Goal: Obtain resource: Obtain resource

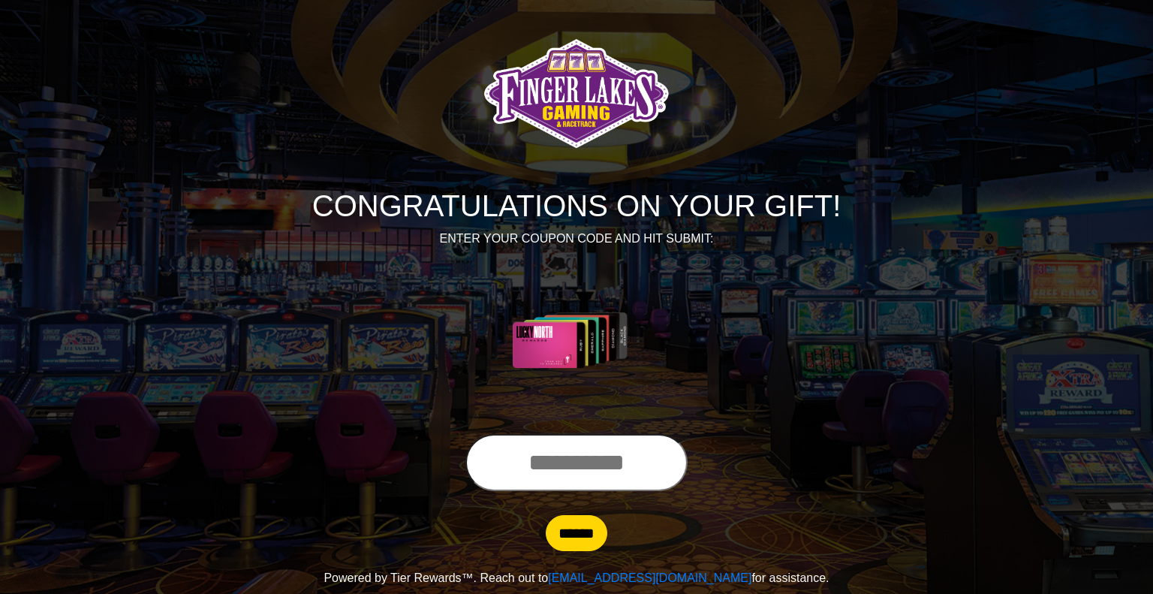
click at [535, 468] on input "text" at bounding box center [577, 462] width 222 height 57
type input "**********"
click at [587, 532] on input "******" at bounding box center [577, 533] width 62 height 36
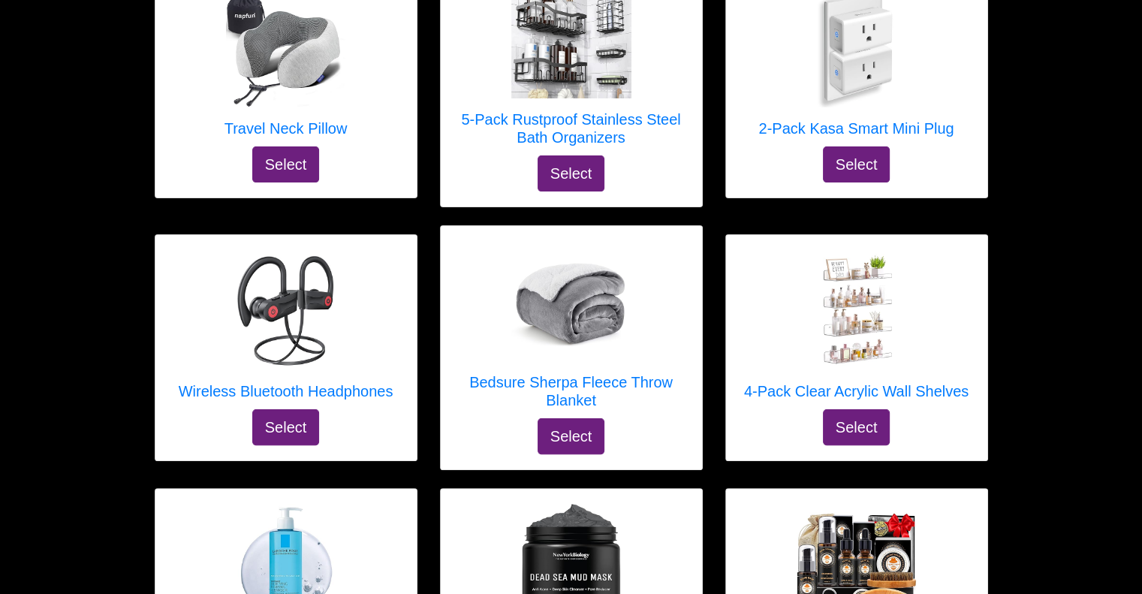
scroll to position [330, 0]
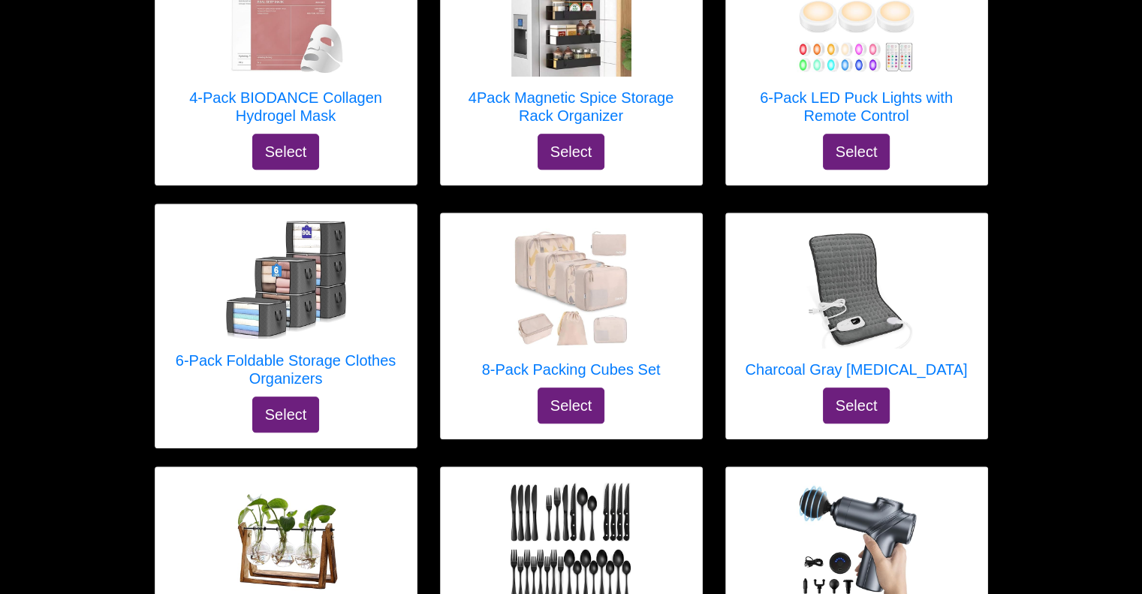
scroll to position [1372, 0]
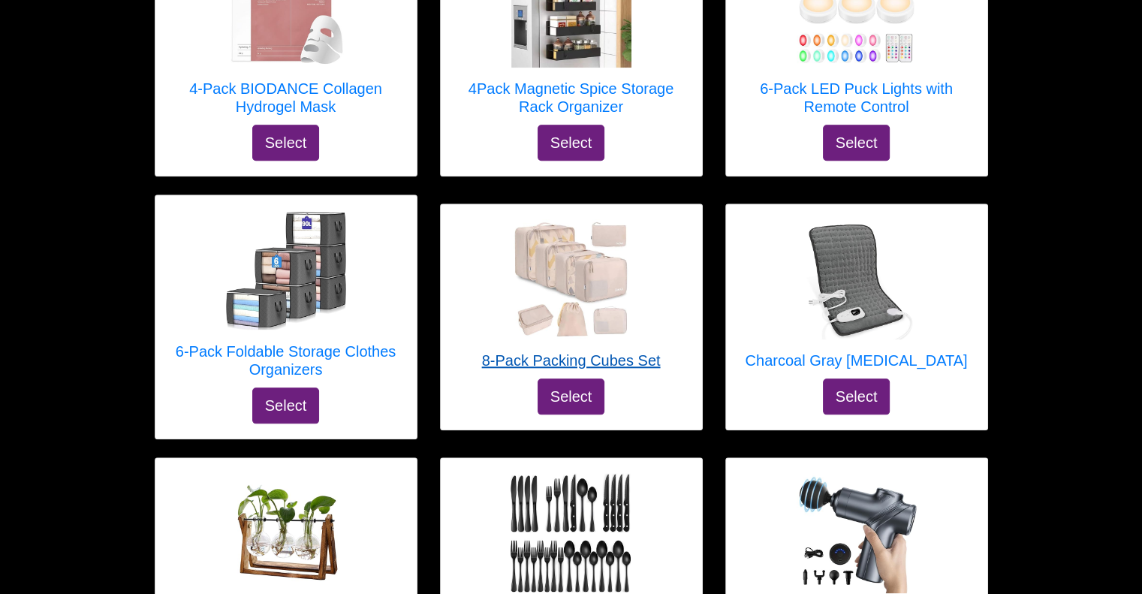
click at [632, 352] on h5 "8-Pack Packing Cubes Set" at bounding box center [571, 360] width 179 height 18
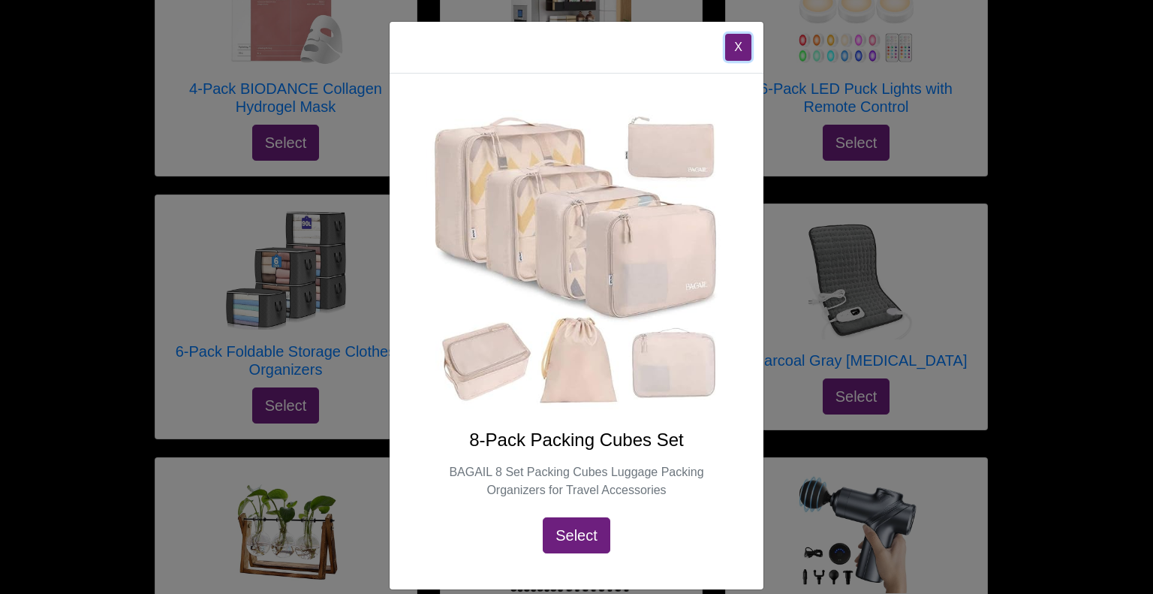
click at [726, 41] on button "X" at bounding box center [738, 47] width 26 height 27
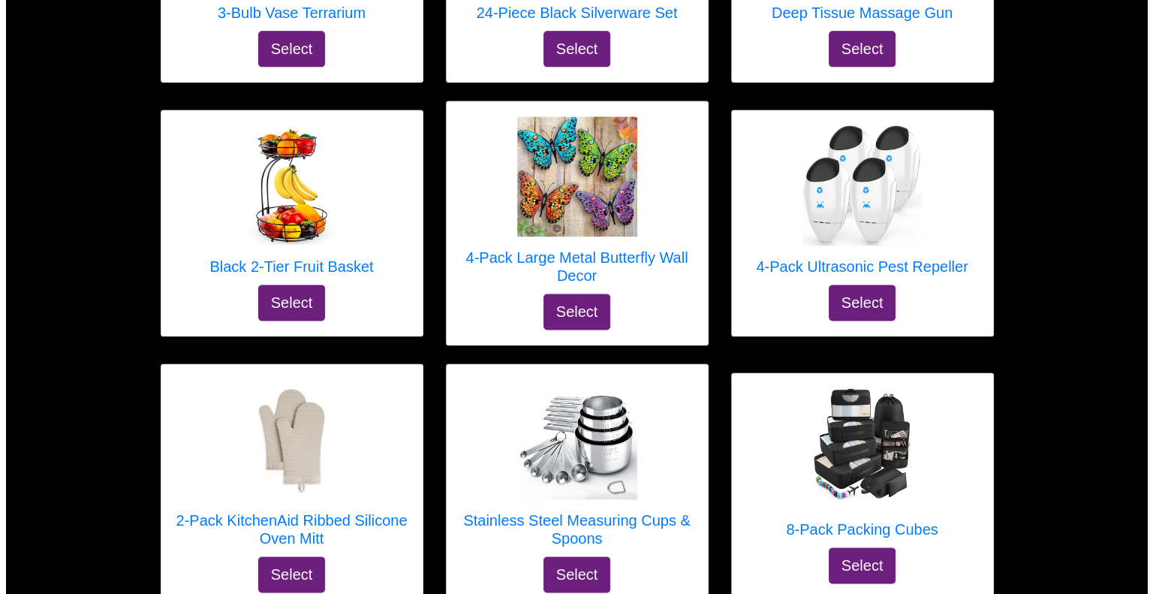
scroll to position [2024, 0]
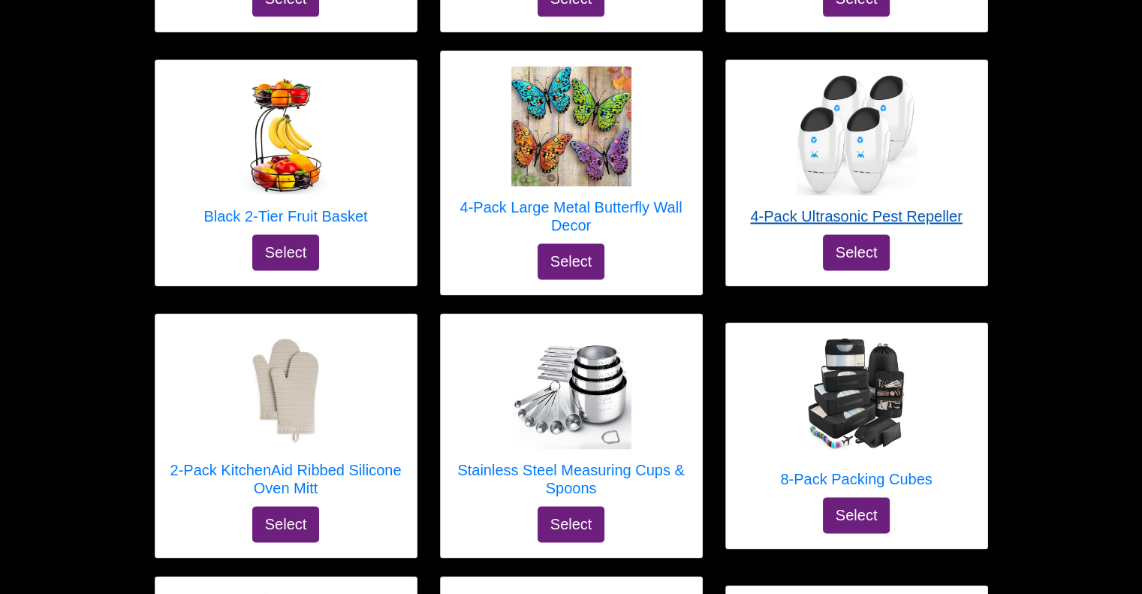
click at [921, 219] on h5 "4-Pack Ultrasonic Pest Repeller" at bounding box center [856, 216] width 212 height 18
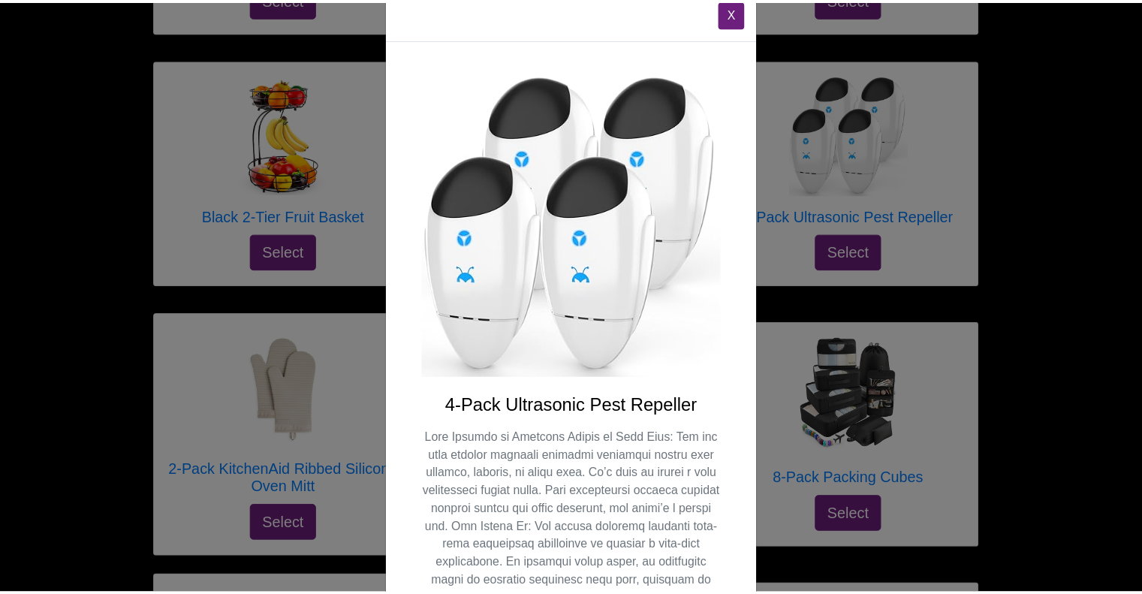
scroll to position [0, 0]
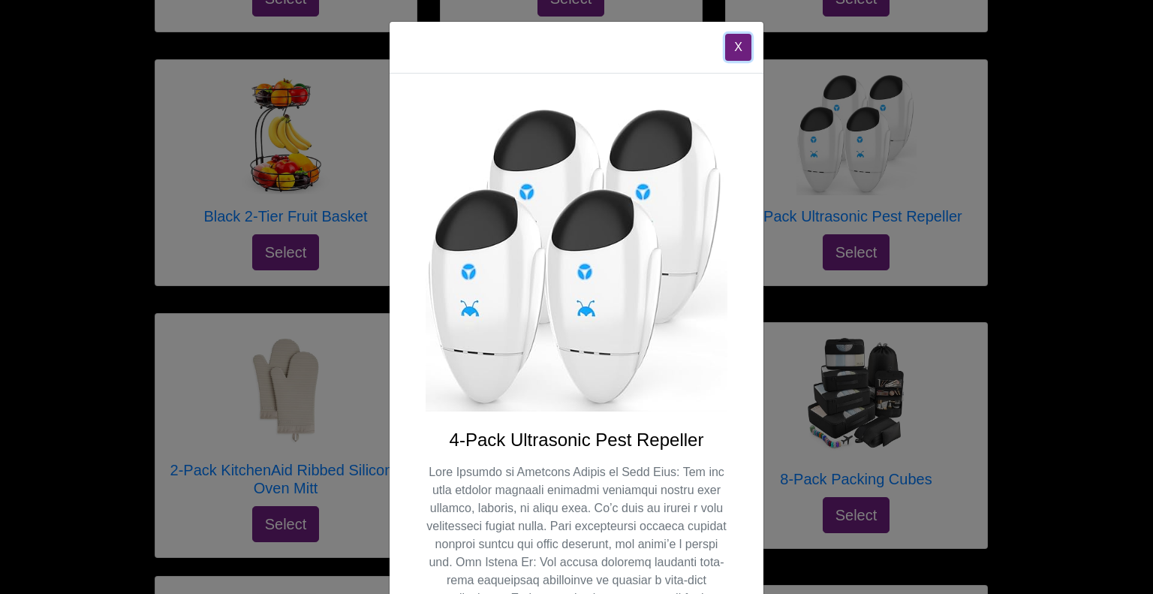
click at [730, 50] on button "X" at bounding box center [738, 47] width 26 height 27
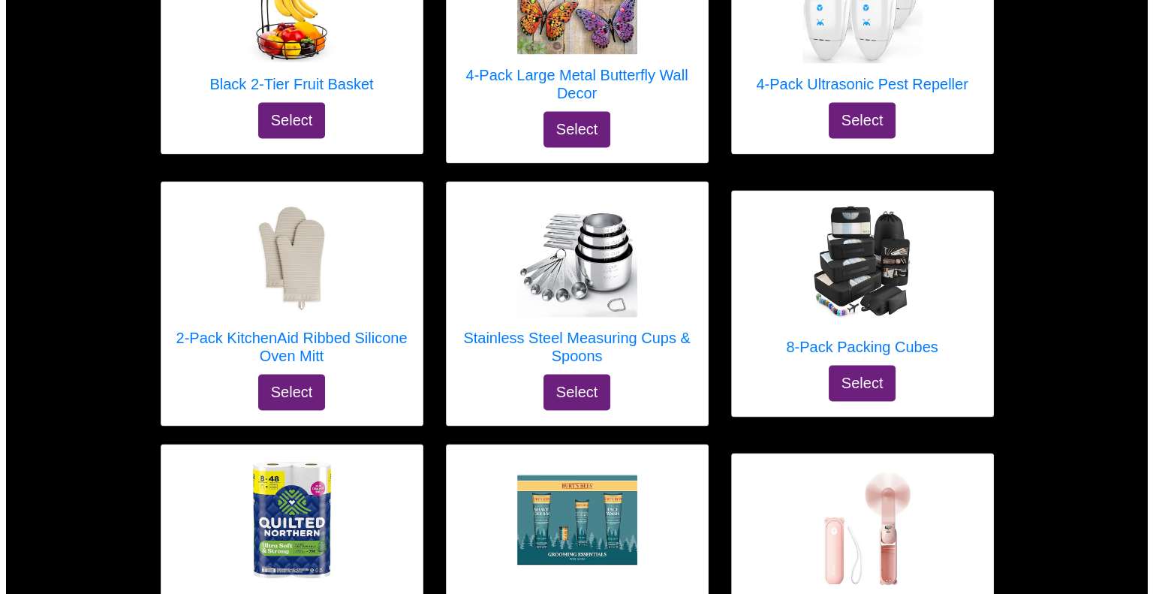
scroll to position [2176, 0]
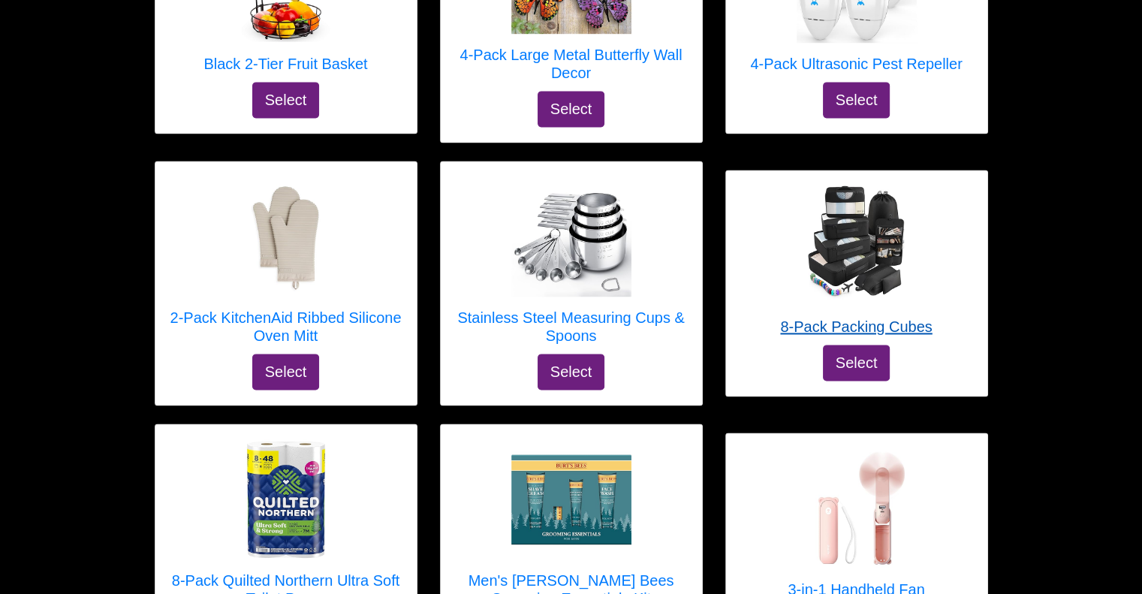
click at [912, 321] on h5 "8-Pack Packing Cubes" at bounding box center [856, 327] width 152 height 18
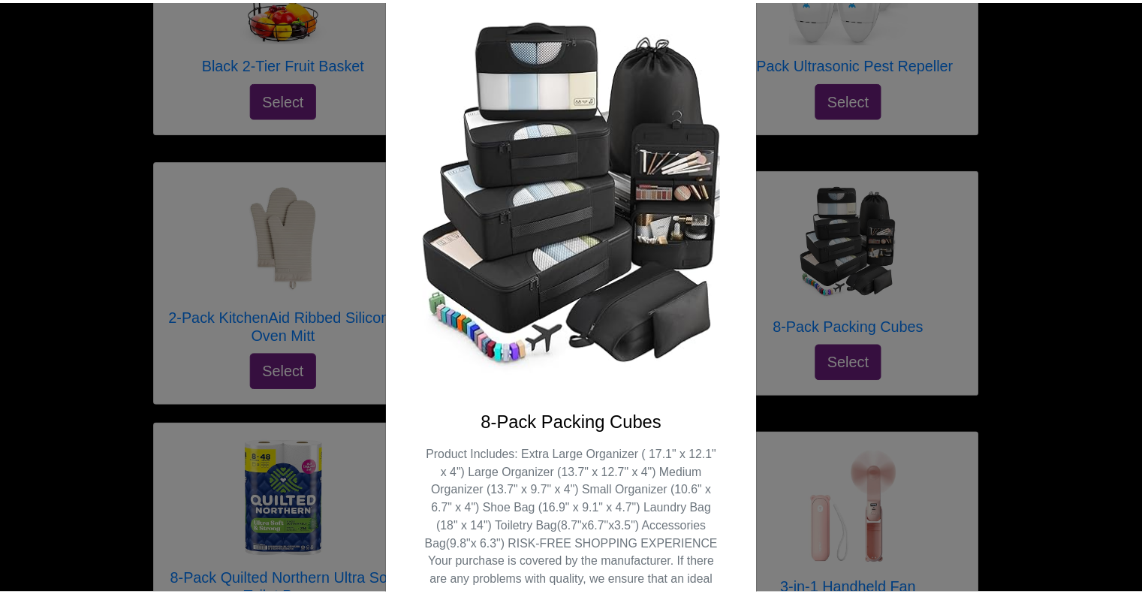
scroll to position [0, 0]
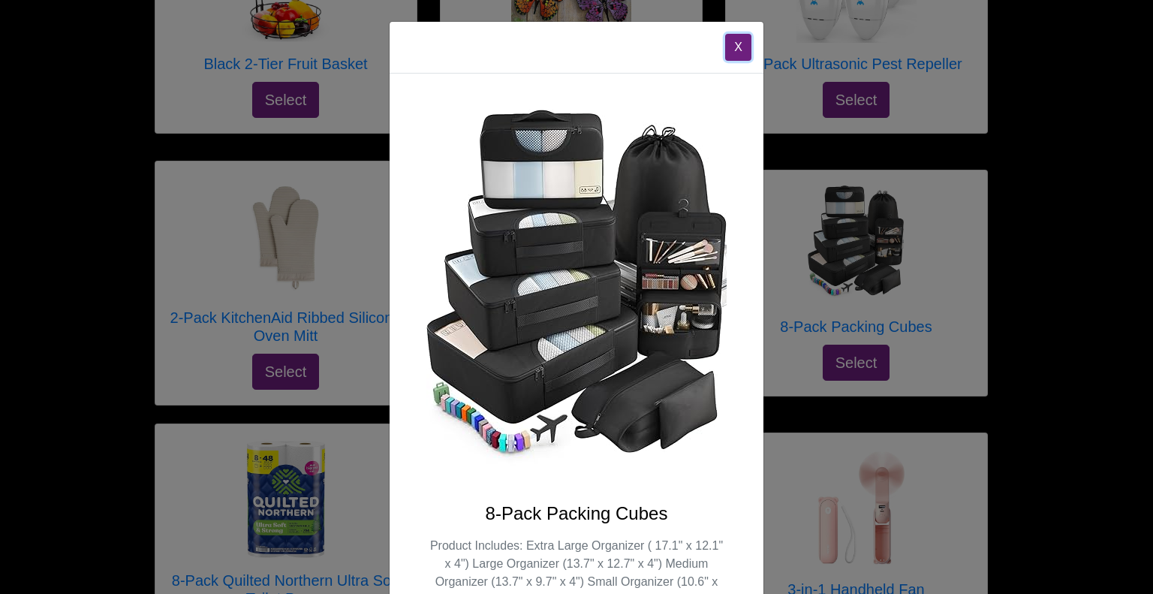
click at [733, 44] on button "X" at bounding box center [738, 47] width 26 height 27
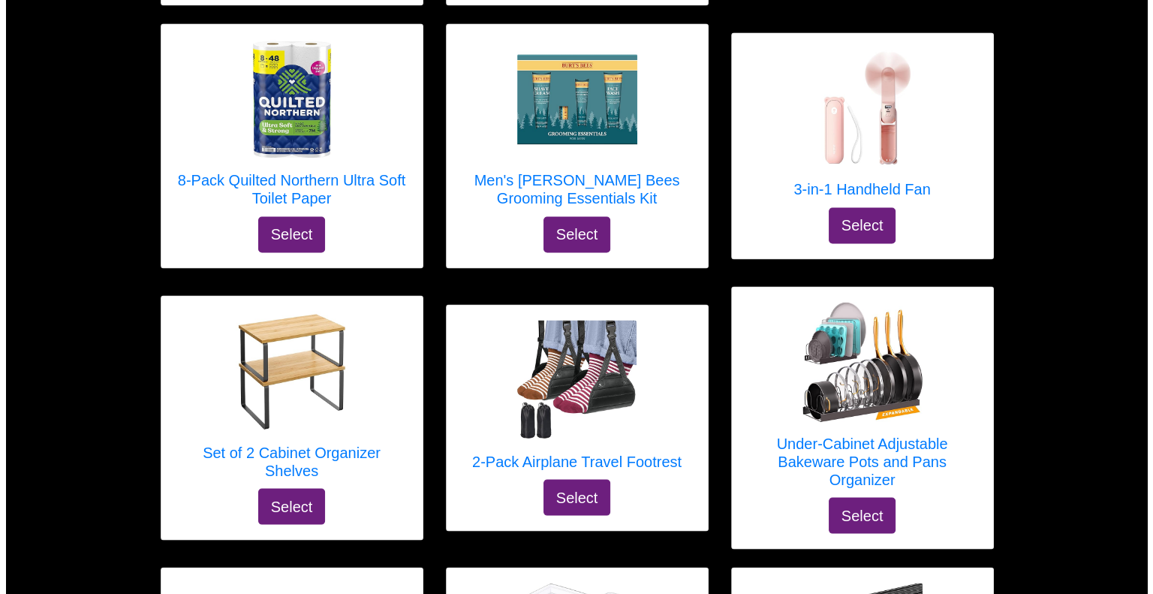
scroll to position [2616, 0]
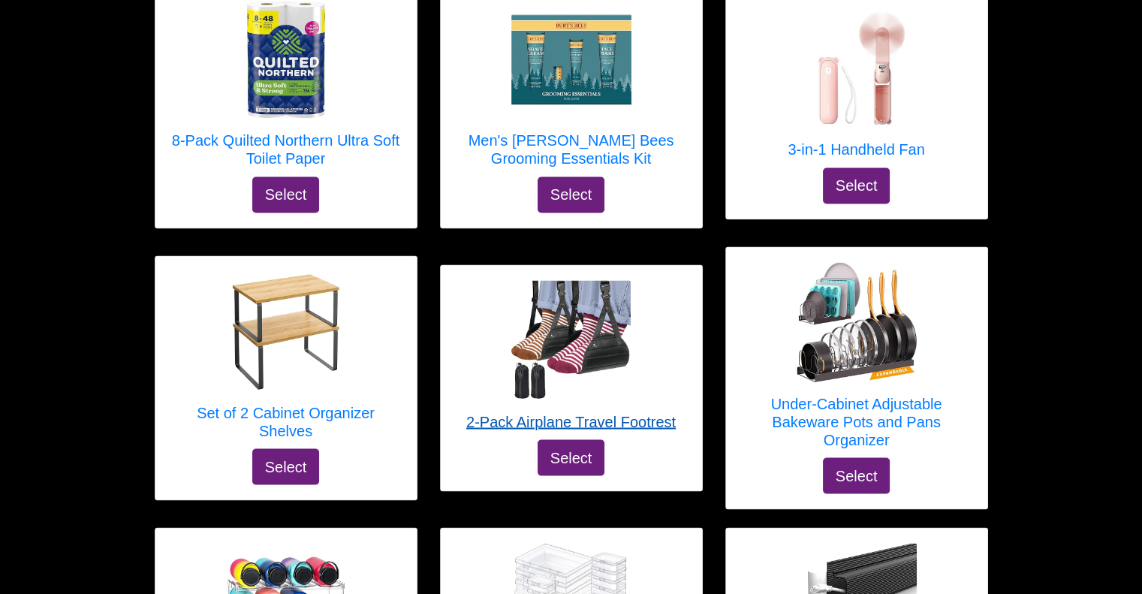
click at [619, 417] on h5 "2-Pack Airplane Travel Footrest" at bounding box center [571, 421] width 210 height 18
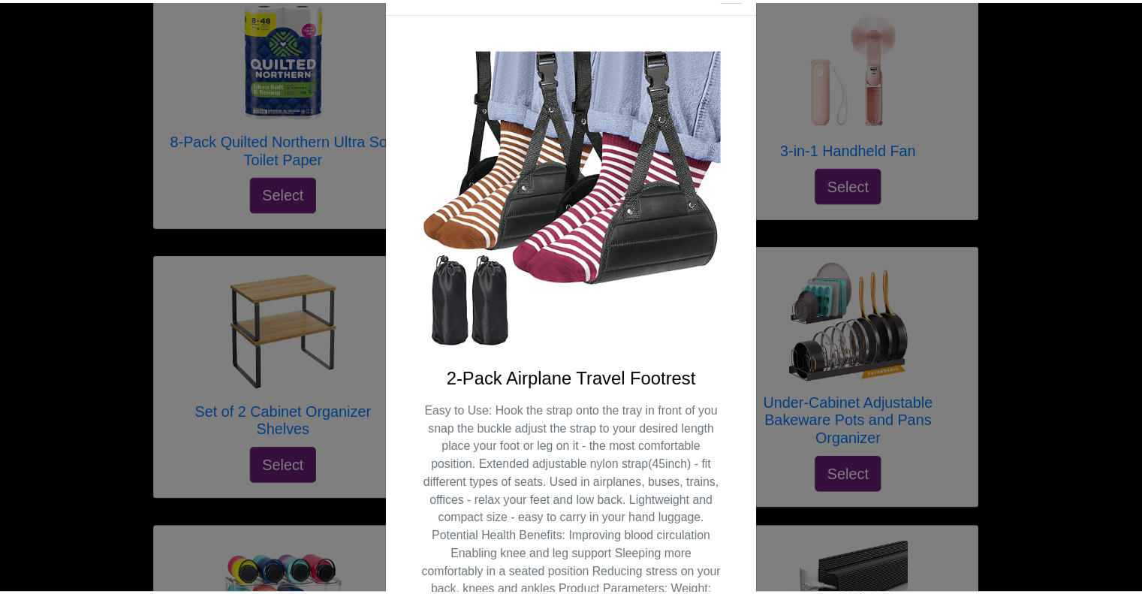
scroll to position [0, 0]
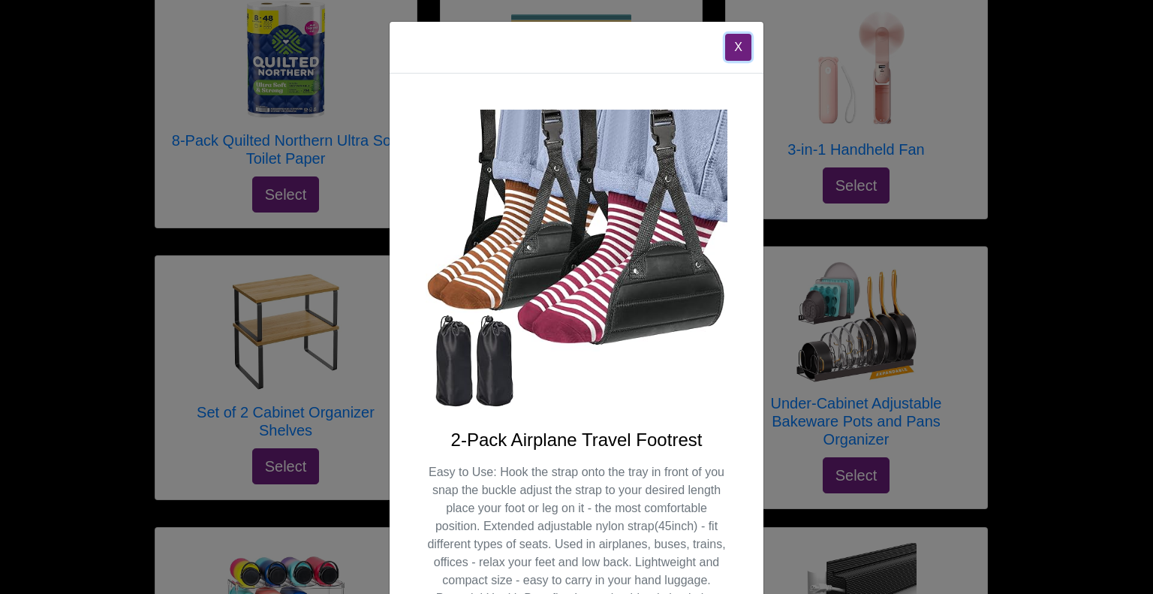
click at [737, 54] on button "X" at bounding box center [738, 47] width 26 height 27
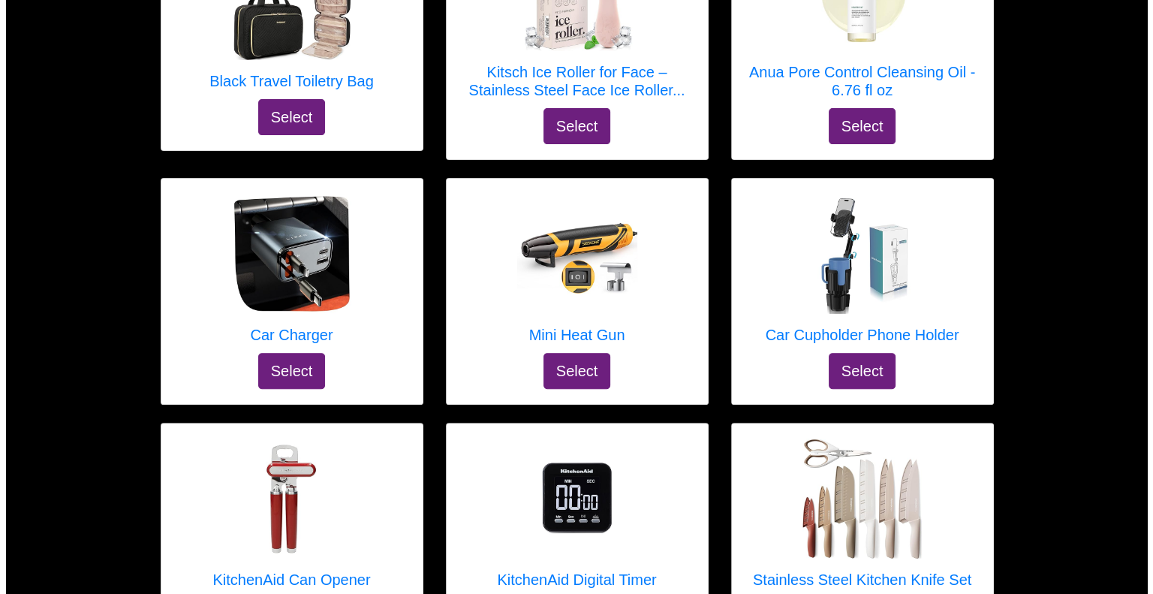
scroll to position [6122, 0]
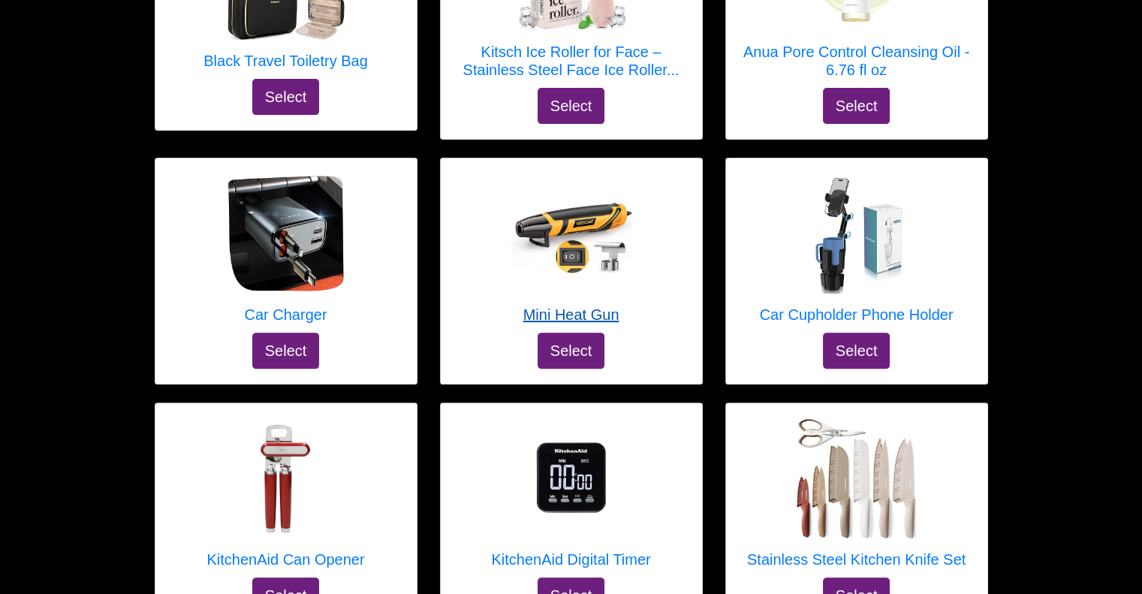
click at [609, 306] on h5 "Mini Heat Gun" at bounding box center [571, 315] width 120 height 18
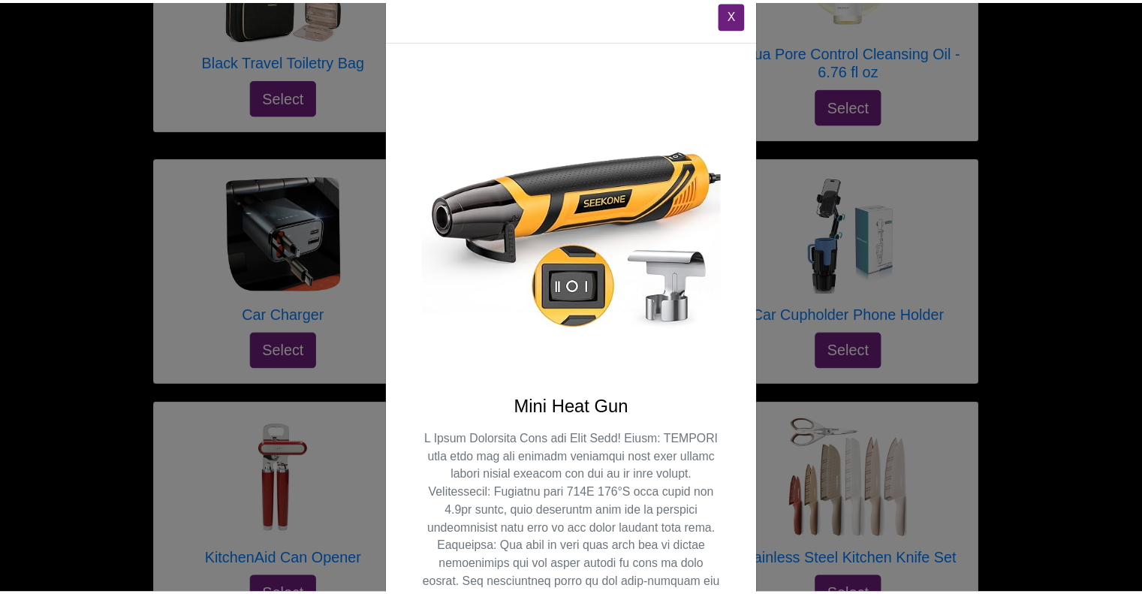
scroll to position [37, 0]
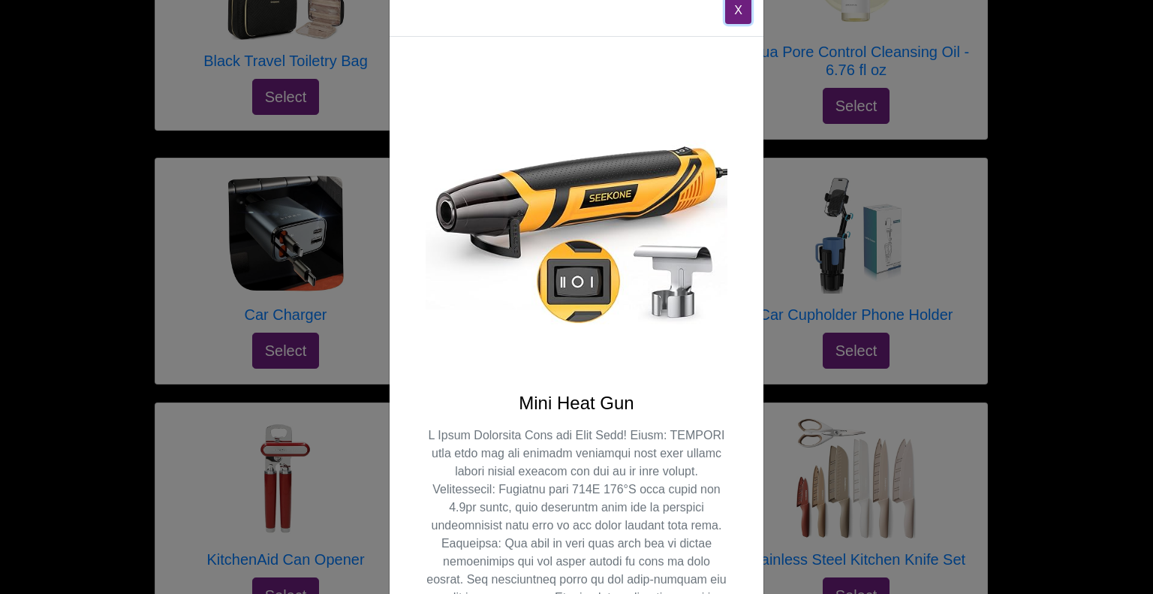
click at [731, 13] on button "X" at bounding box center [738, 10] width 26 height 27
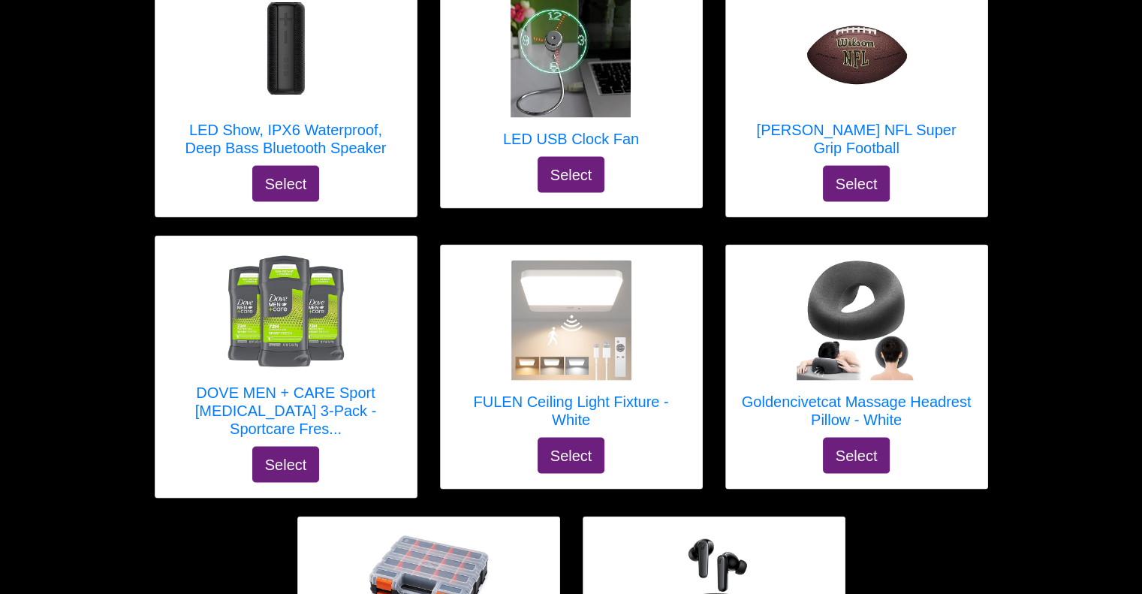
scroll to position [8586, 0]
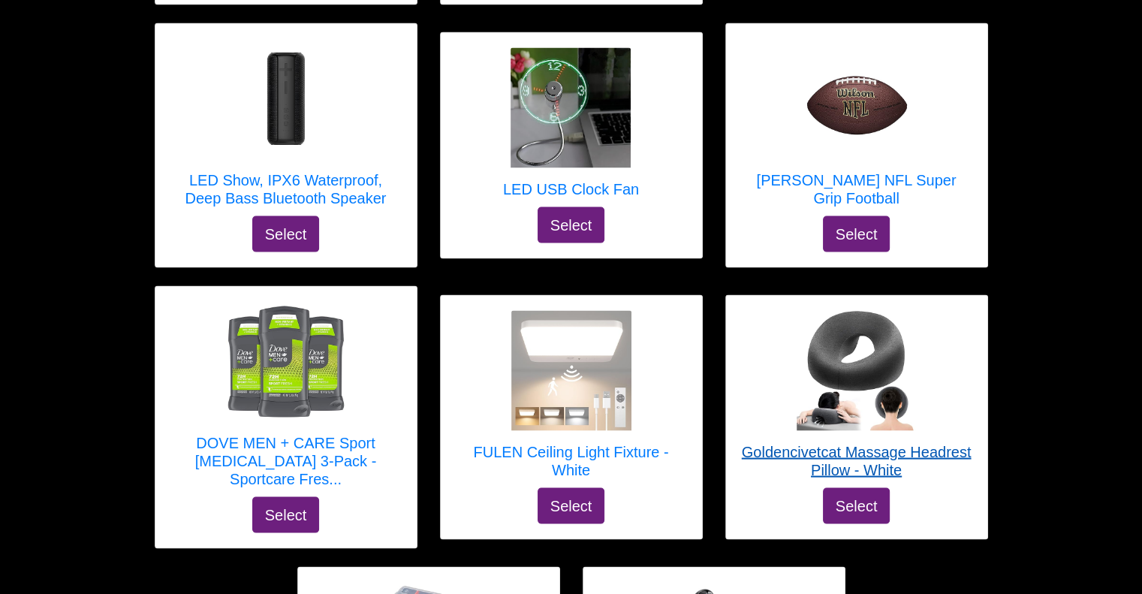
click at [906, 443] on h5 "Goldencivetcat Massage Headrest Pillow - White" at bounding box center [856, 461] width 231 height 36
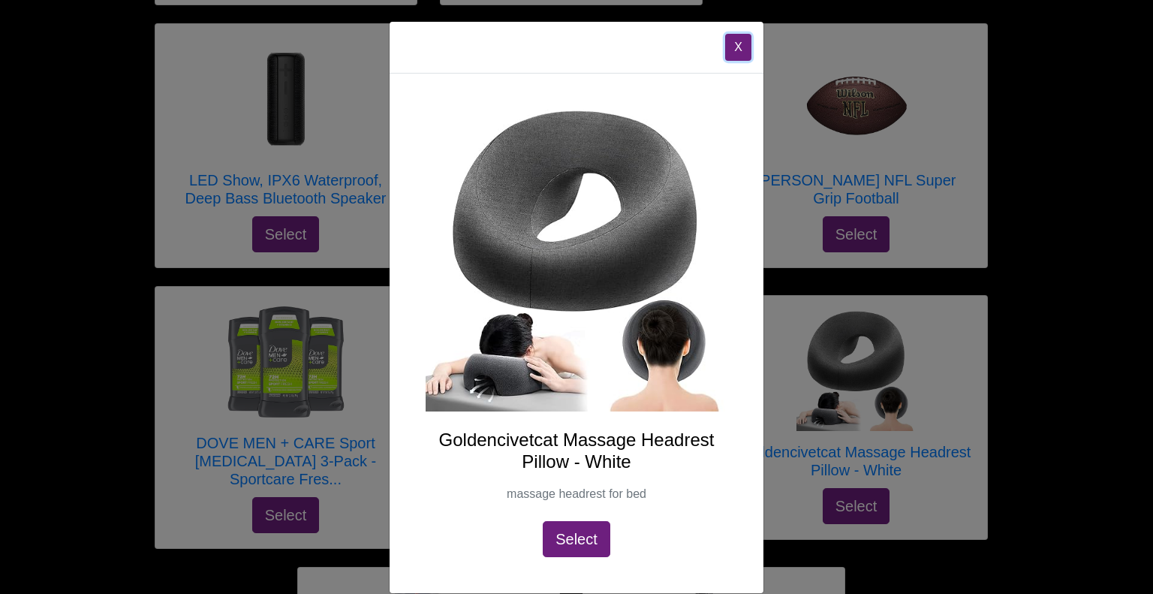
click at [731, 44] on button "X" at bounding box center [738, 47] width 26 height 27
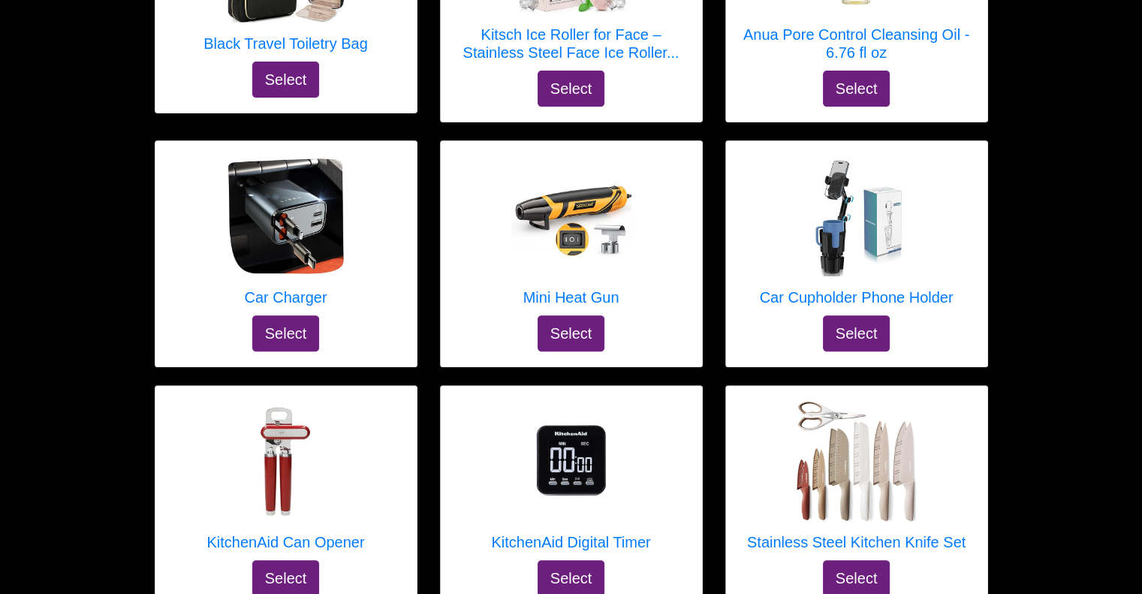
scroll to position [6107, 0]
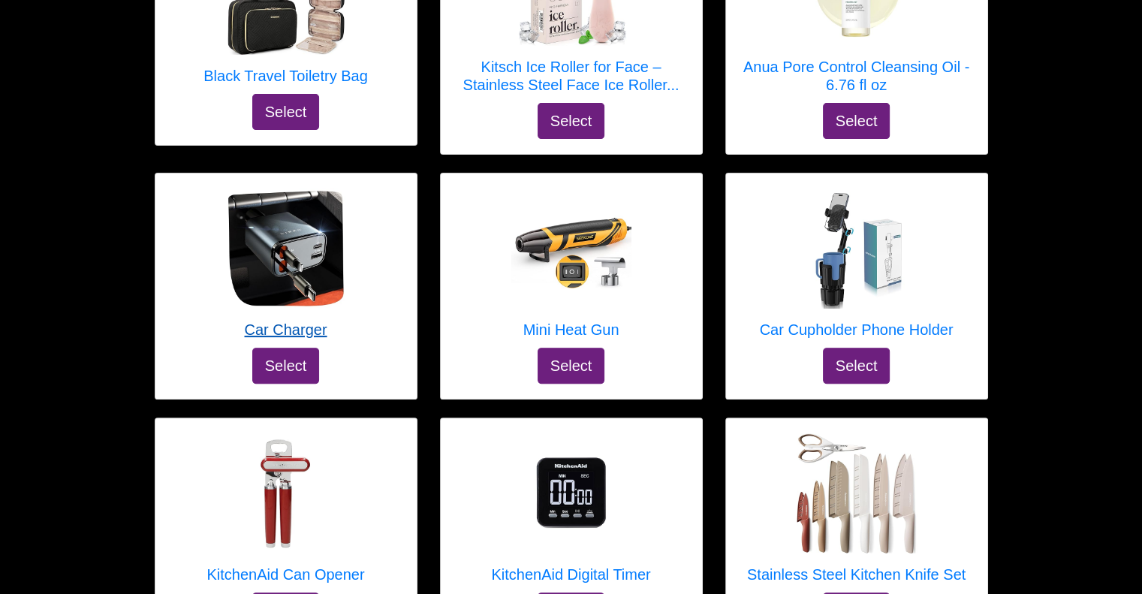
click at [292, 324] on h5 "Car Charger" at bounding box center [286, 330] width 120 height 18
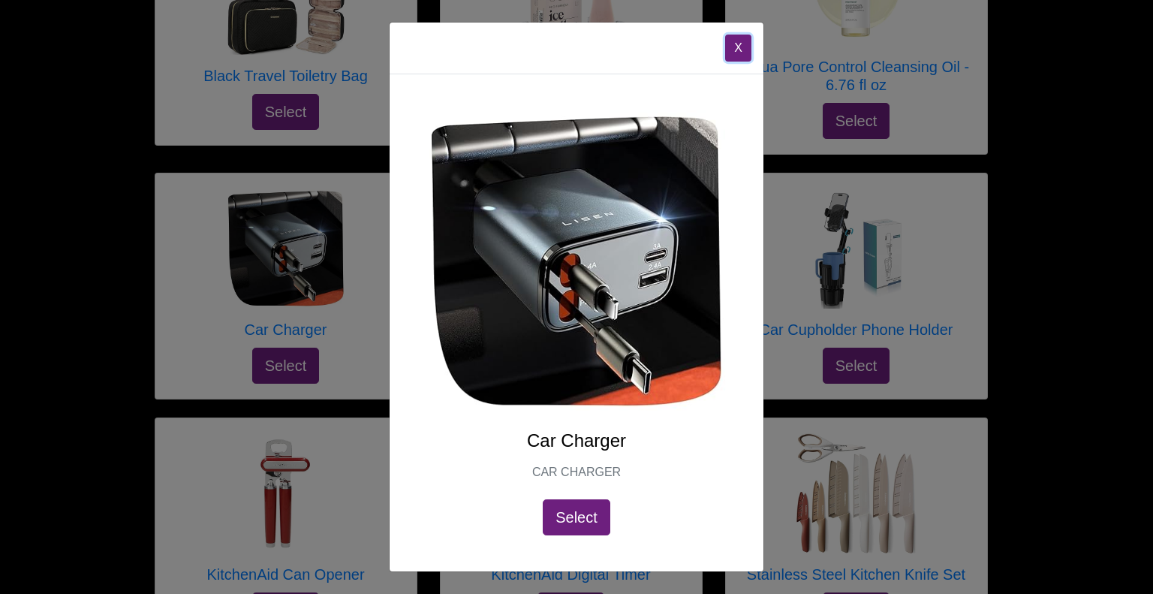
click at [749, 47] on button "X" at bounding box center [738, 48] width 26 height 27
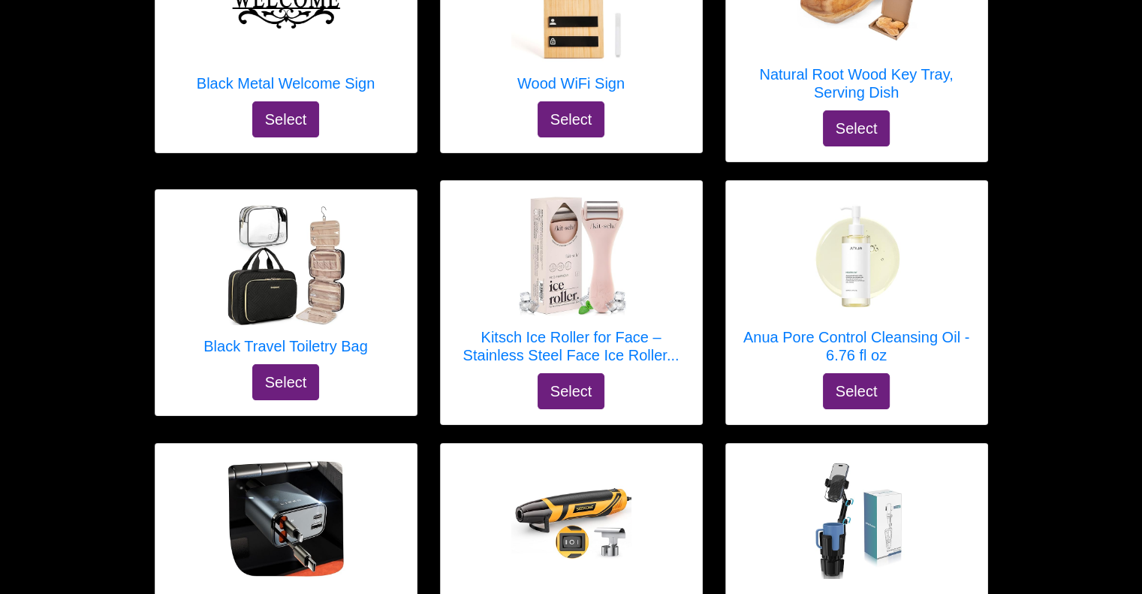
scroll to position [5807, 0]
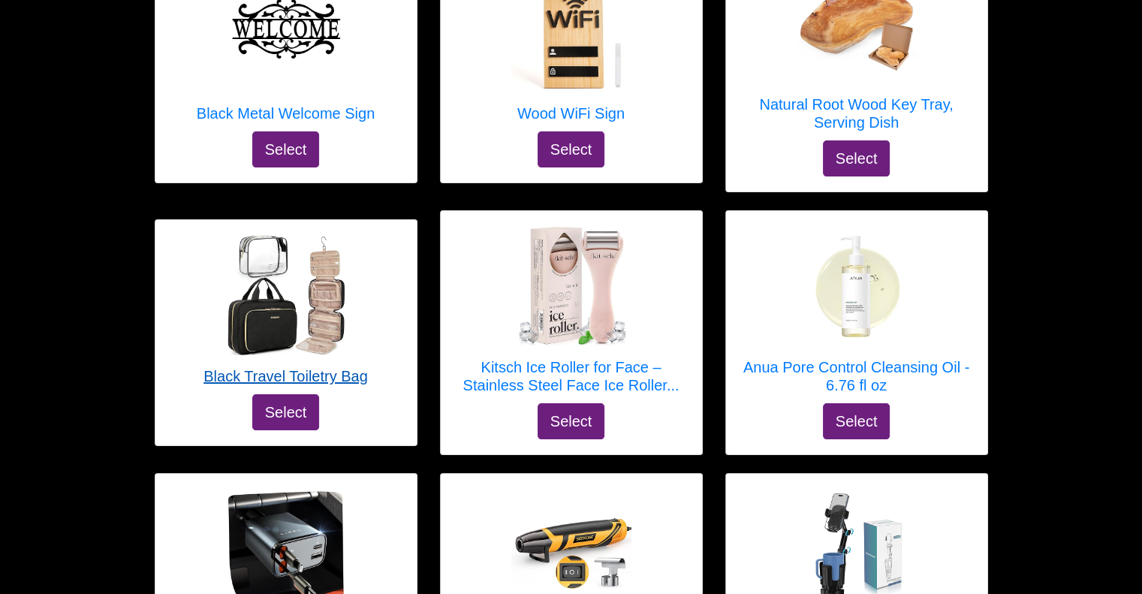
click at [333, 367] on h5 "Black Travel Toiletry Bag" at bounding box center [286, 376] width 164 height 18
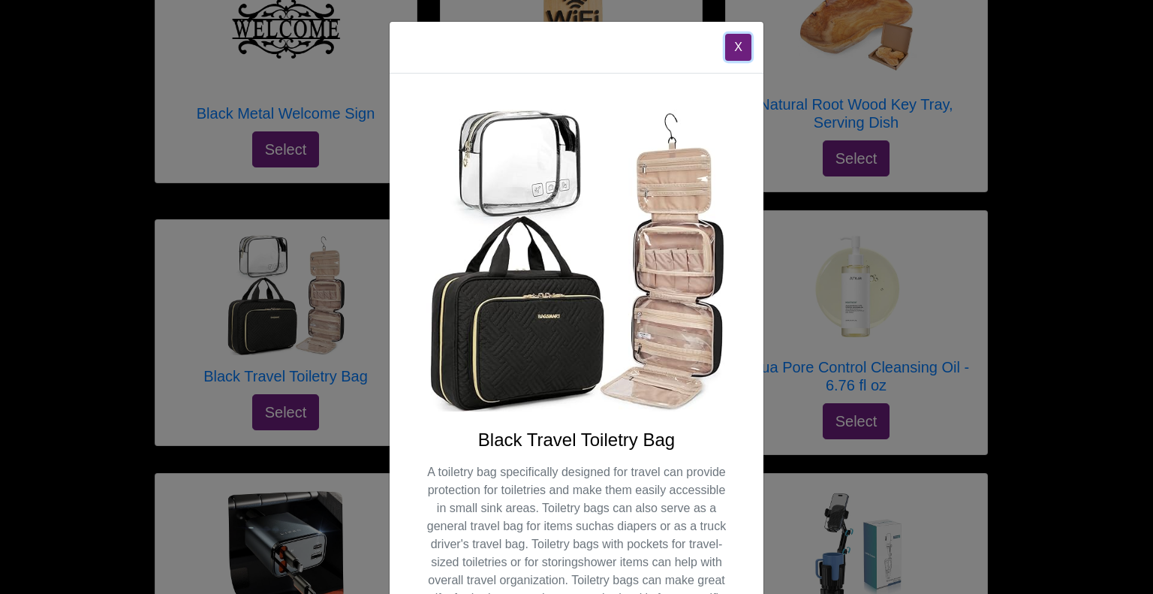
click at [736, 47] on button "X" at bounding box center [738, 47] width 26 height 27
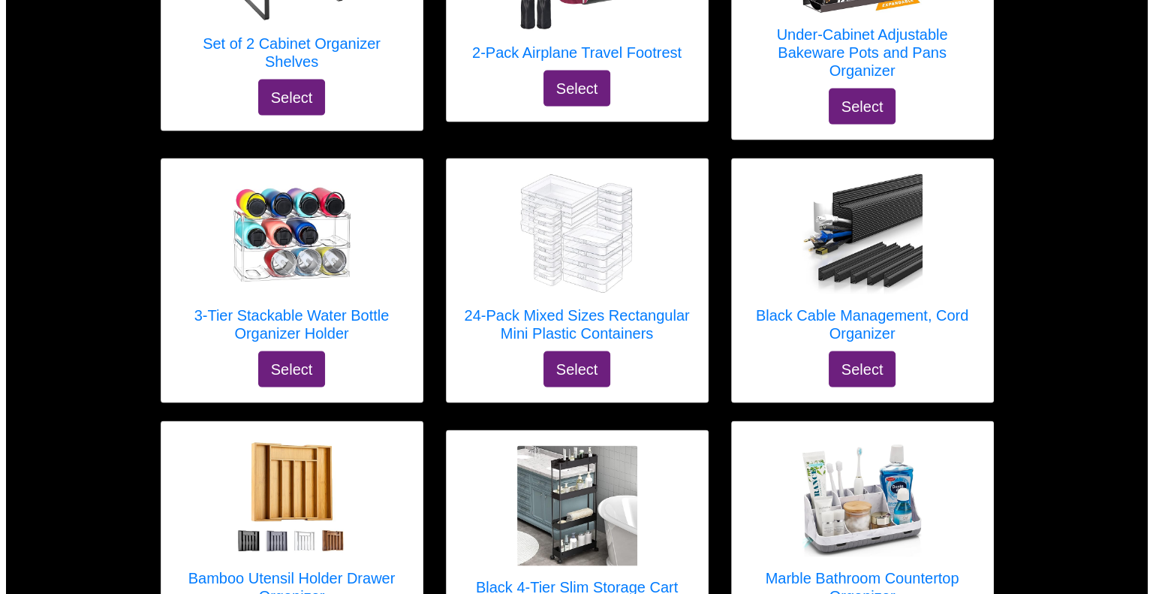
scroll to position [2983, 0]
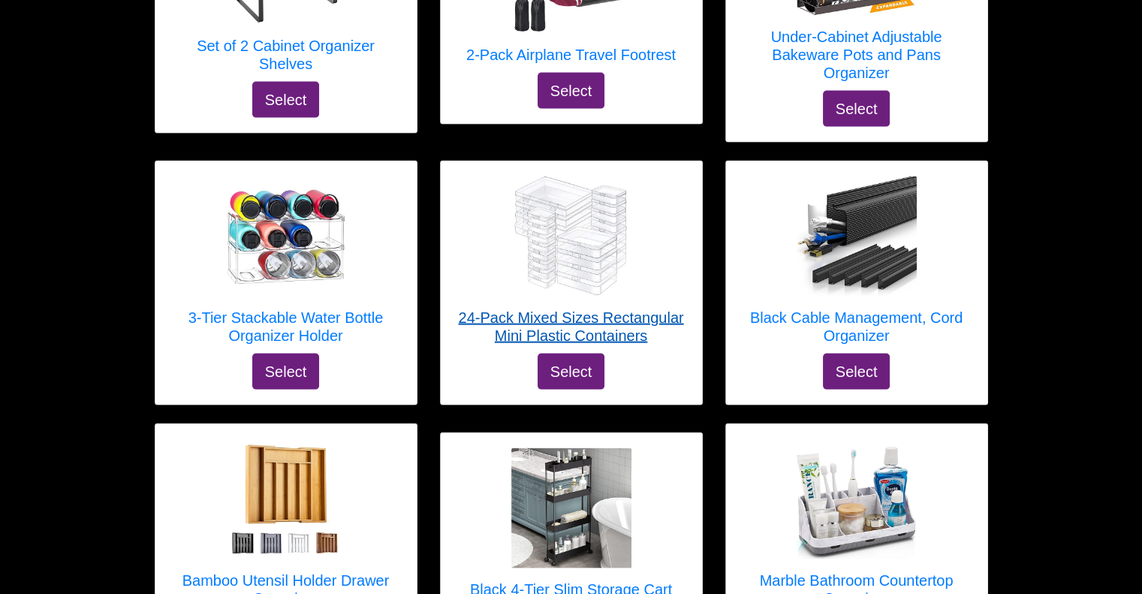
click at [632, 315] on h5 "24-Pack Mixed Sizes Rectangular Mini Plastic Containers" at bounding box center [571, 327] width 231 height 36
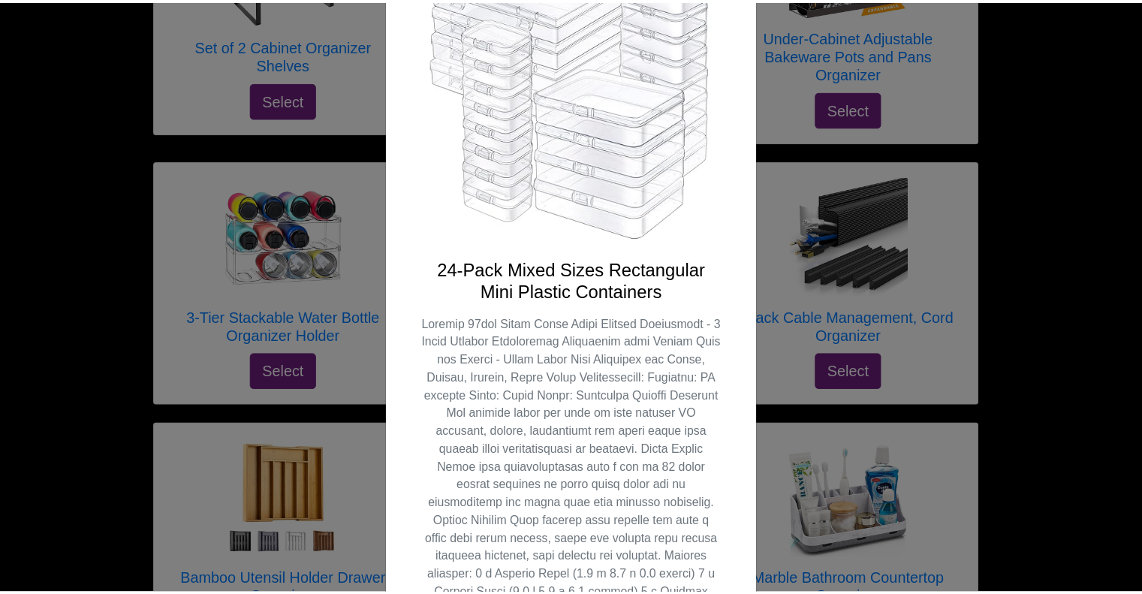
scroll to position [180, 0]
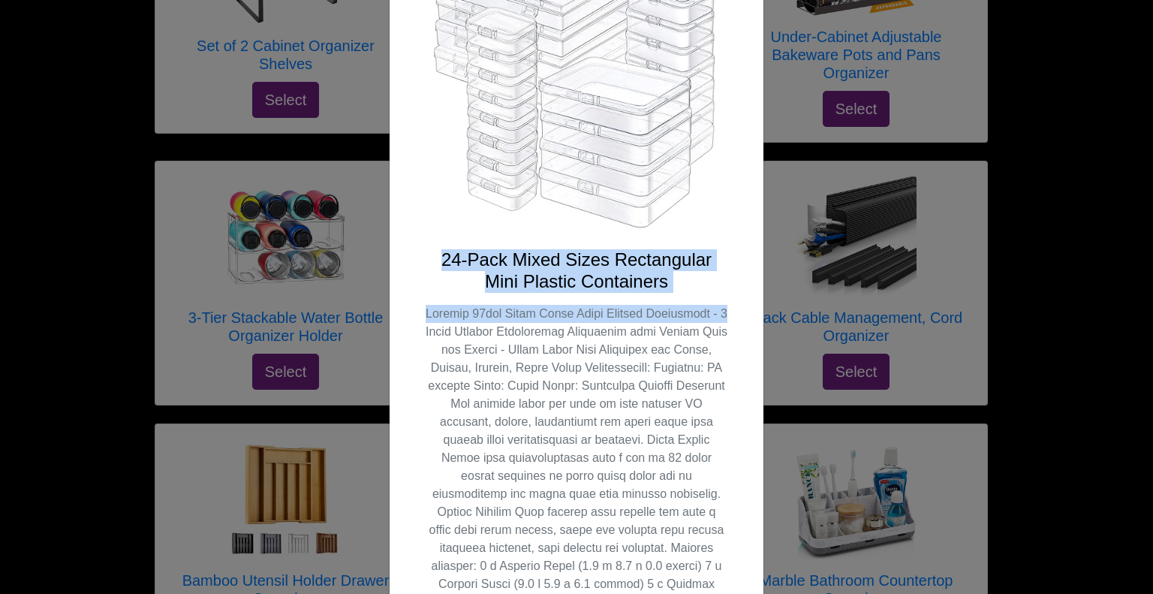
drag, startPoint x: 1139, startPoint y: 296, endPoint x: 1144, endPoint y: 188, distance: 107.5
click at [1141, 188] on div "X 24-Pack Mixed Sizes Rectangular Mini Plastic Containers Select" at bounding box center [576, 297] width 1153 height 594
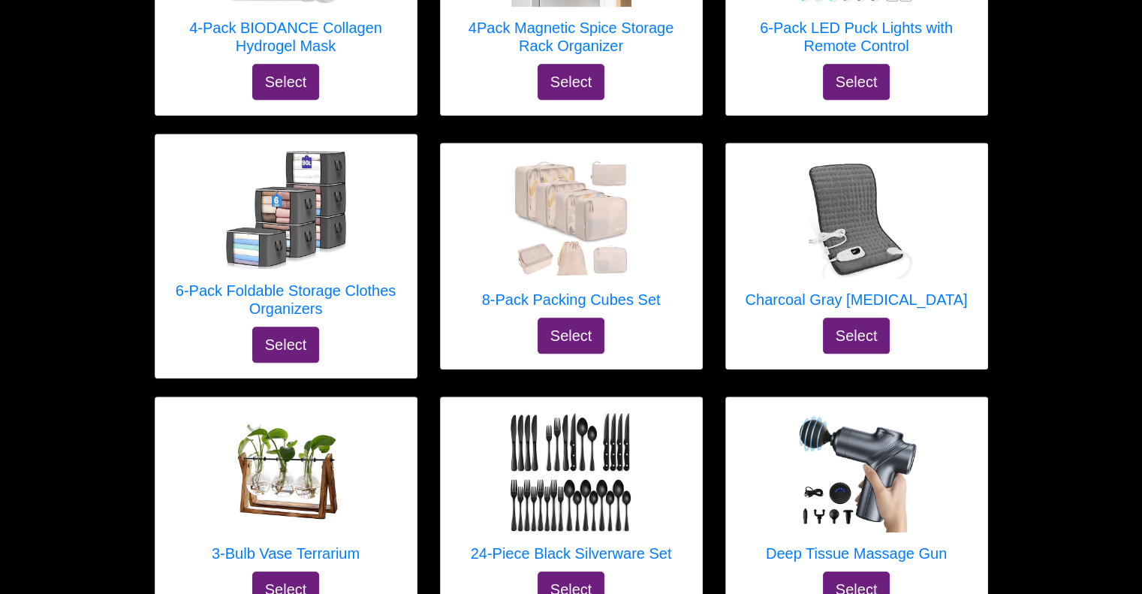
scroll to position [1421, 0]
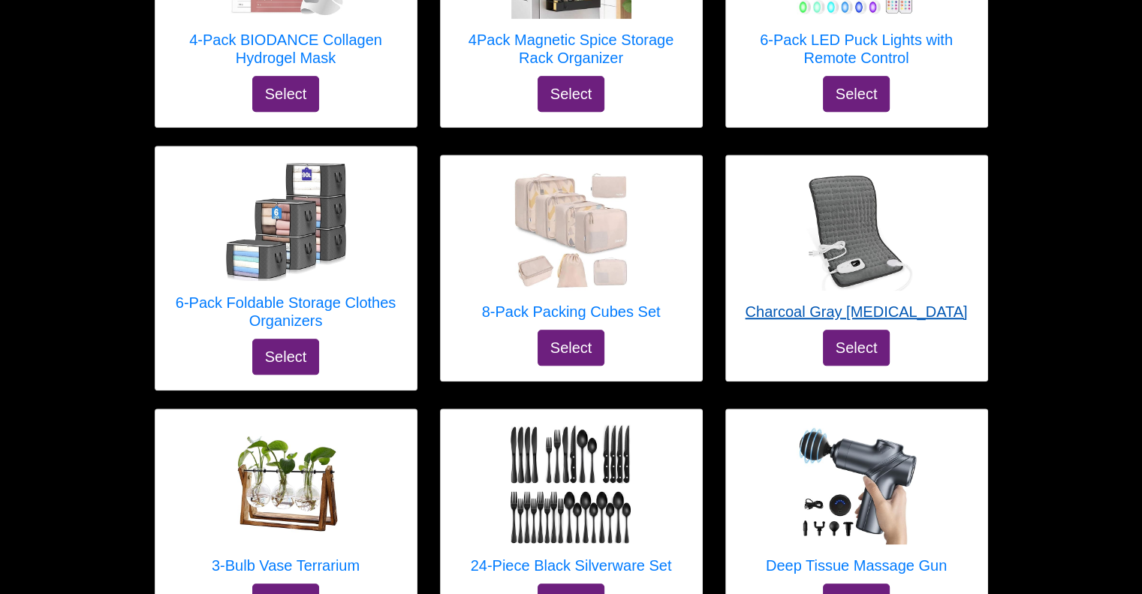
click at [904, 308] on h5 "Charcoal Gray [MEDICAL_DATA]" at bounding box center [856, 312] width 222 height 18
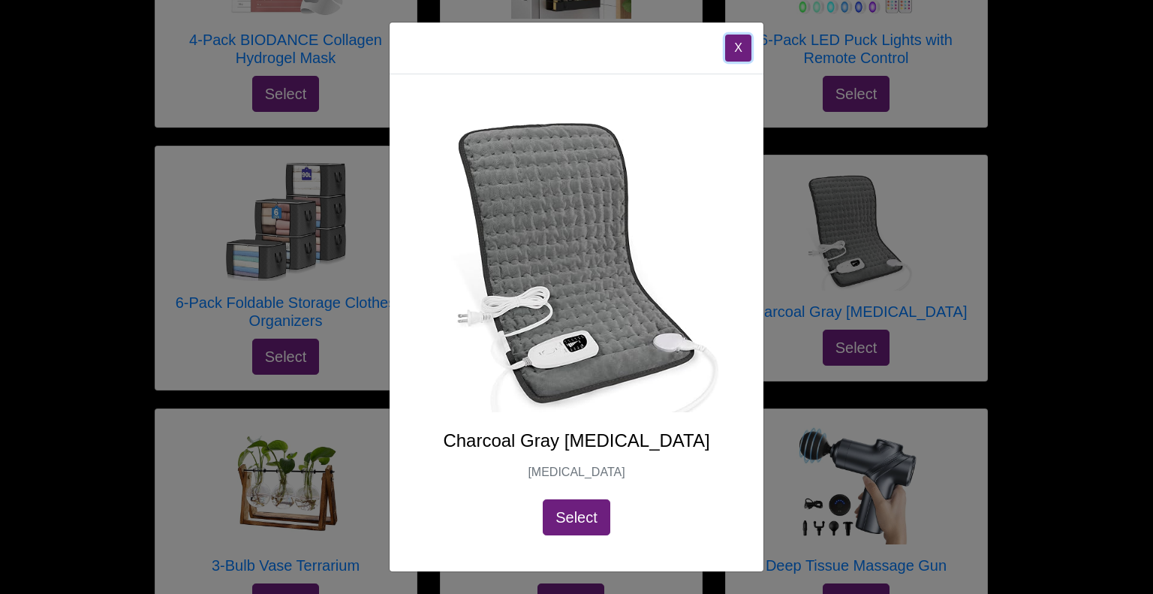
click at [736, 52] on button "X" at bounding box center [738, 48] width 26 height 27
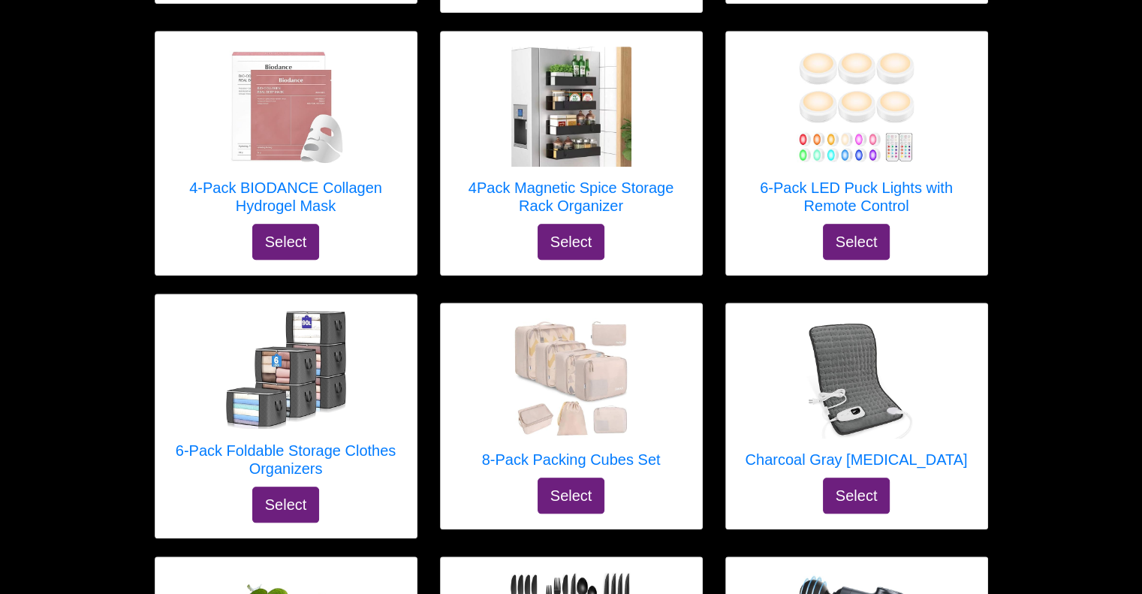
scroll to position [1271, 0]
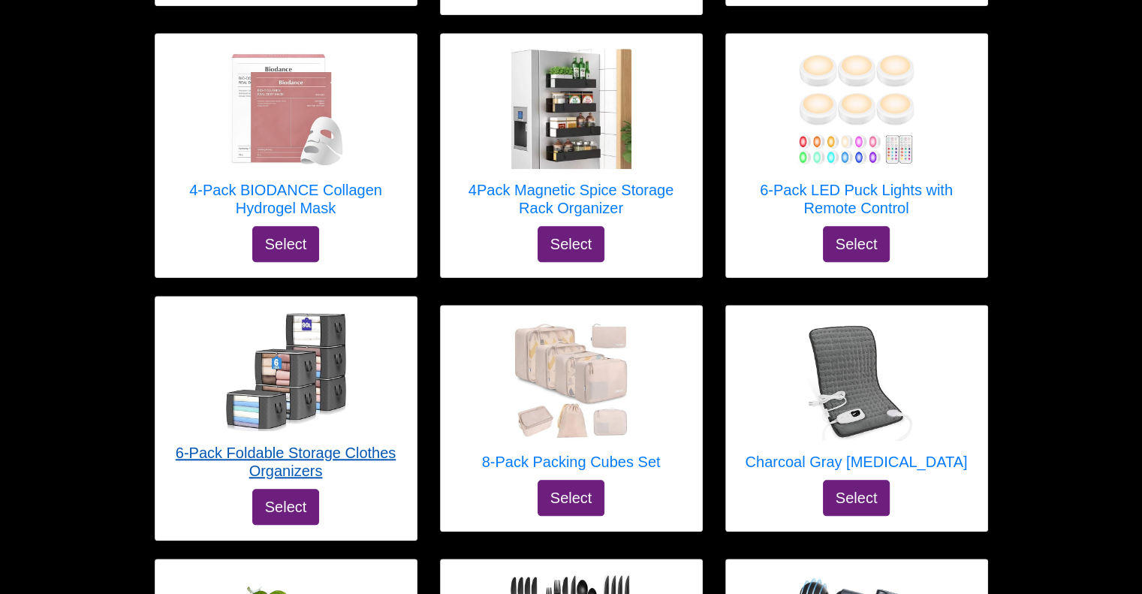
click at [363, 449] on h5 "6-Pack Foldable Storage Clothes Organizers" at bounding box center [285, 462] width 231 height 36
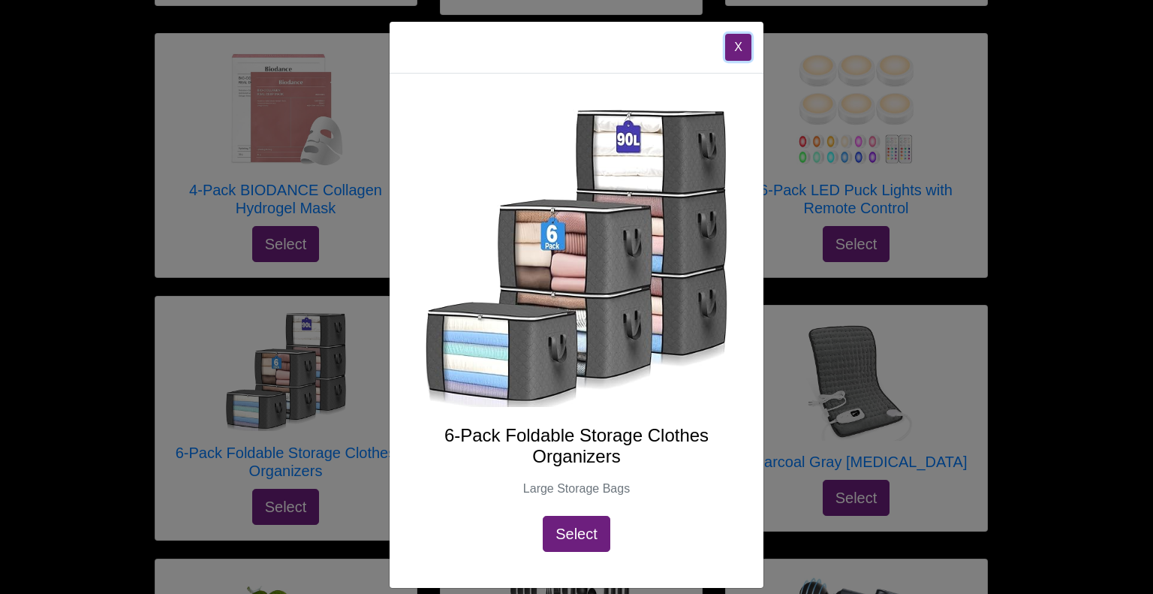
click at [734, 51] on button "X" at bounding box center [738, 47] width 26 height 27
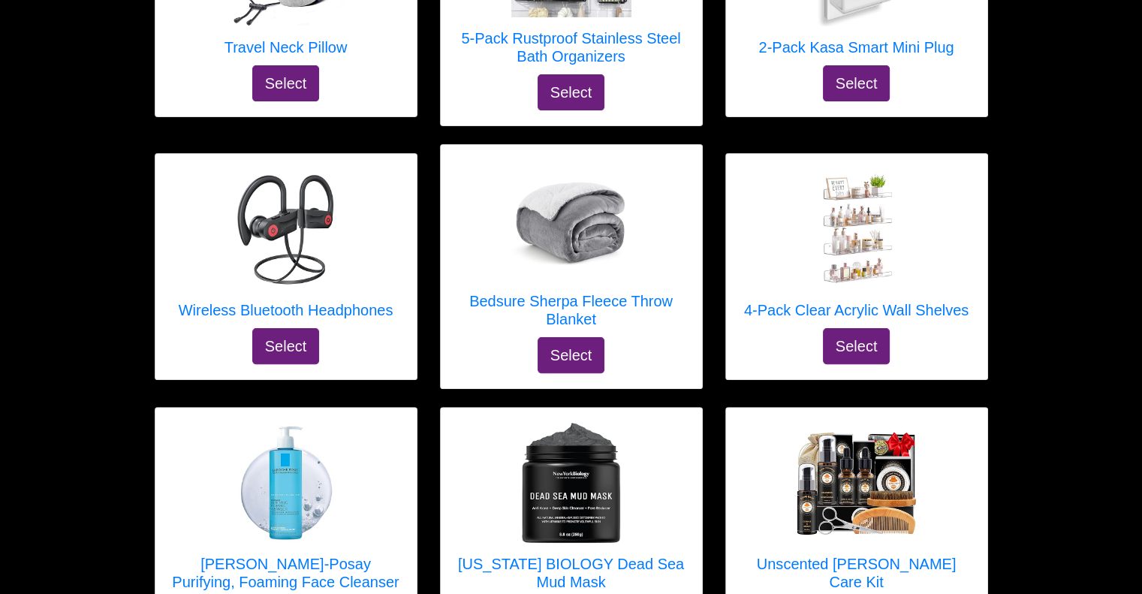
scroll to position [369, 0]
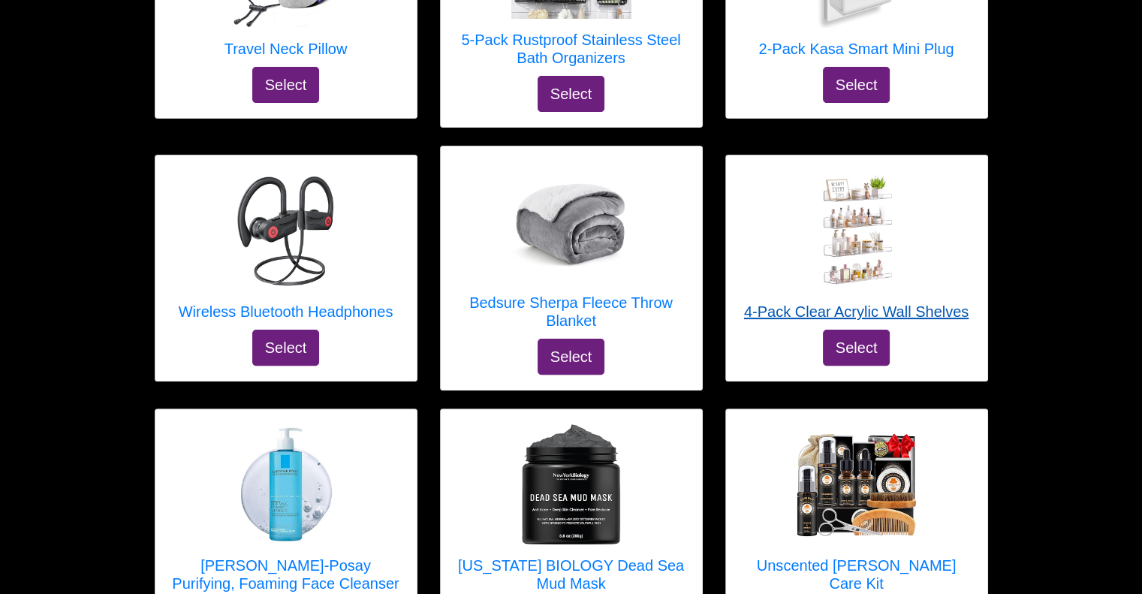
click at [927, 300] on link "4-Pack Clear Acrylic Wall Shelves" at bounding box center [856, 249] width 225 height 159
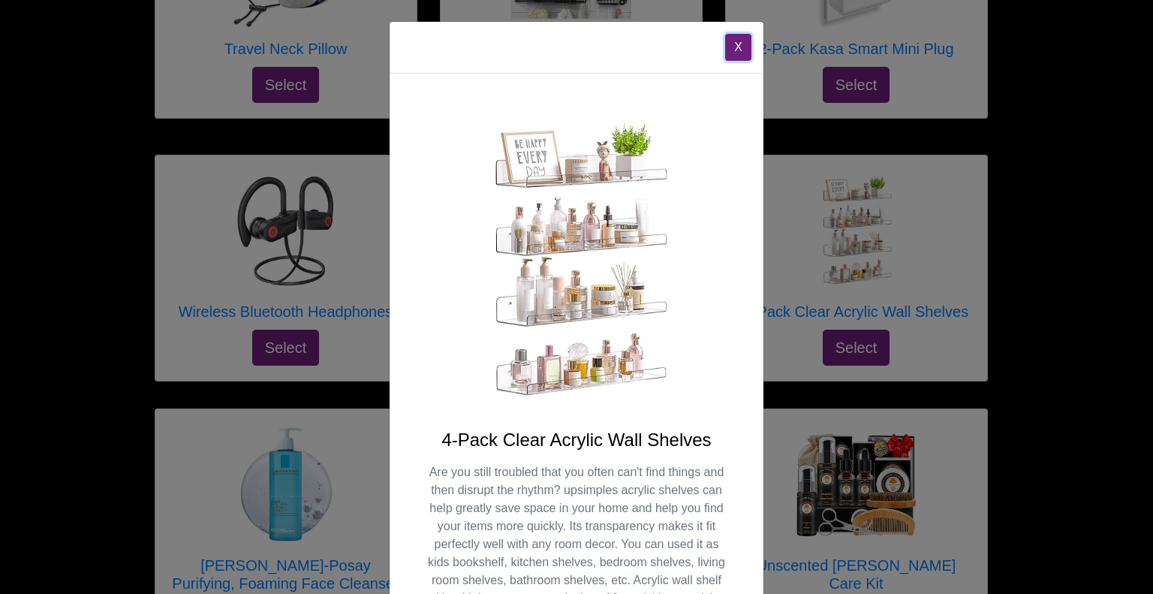
click at [733, 53] on button "X" at bounding box center [738, 47] width 26 height 27
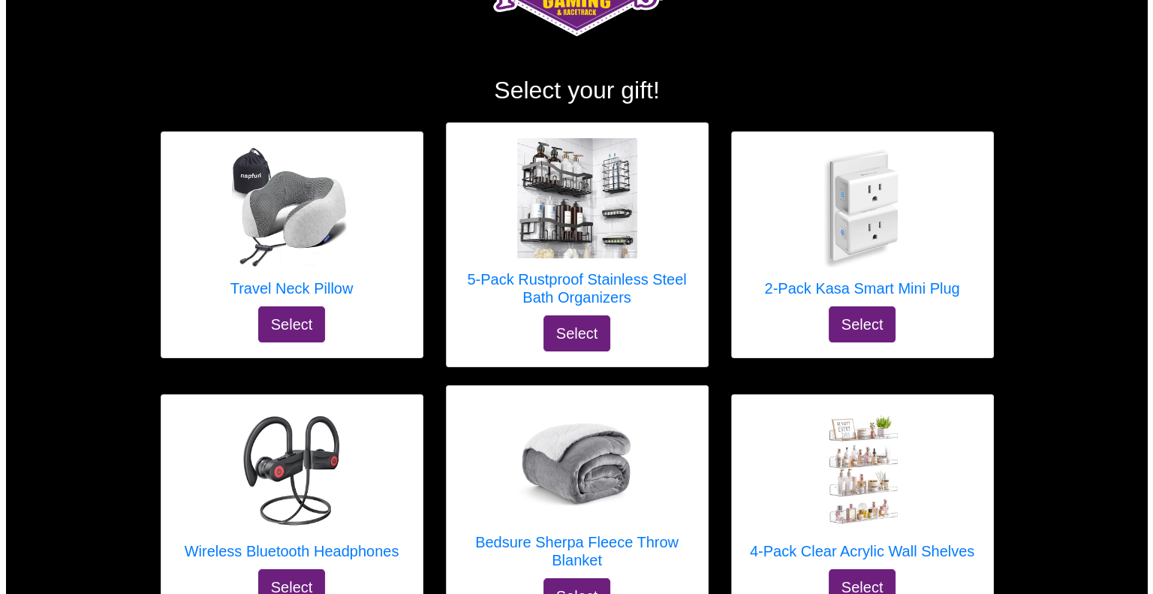
scroll to position [129, 0]
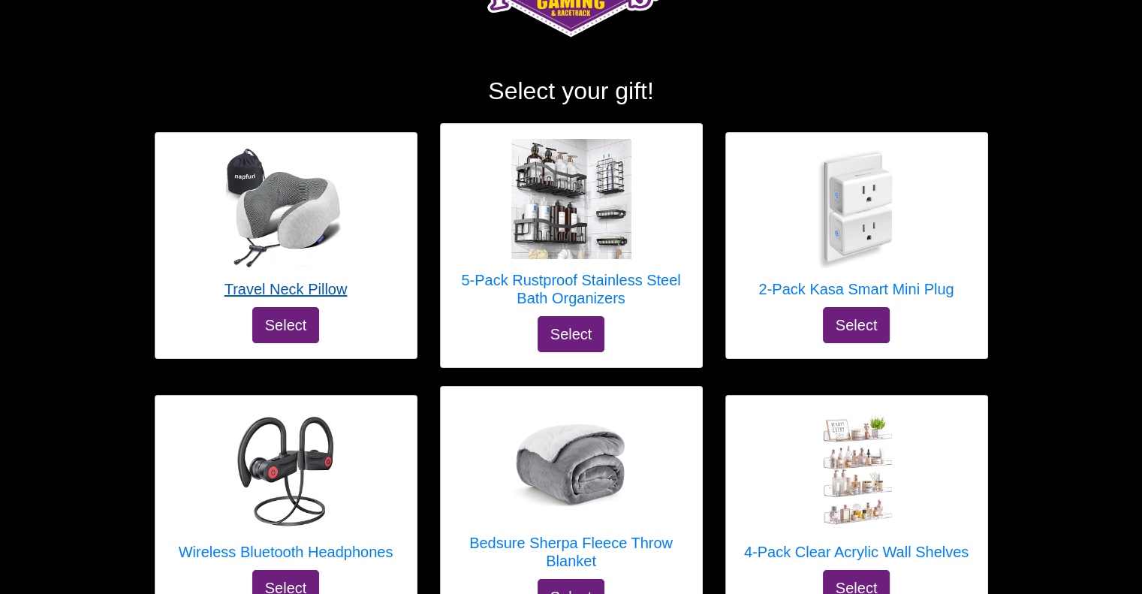
click at [319, 292] on h5 "Travel Neck Pillow" at bounding box center [286, 289] width 123 height 18
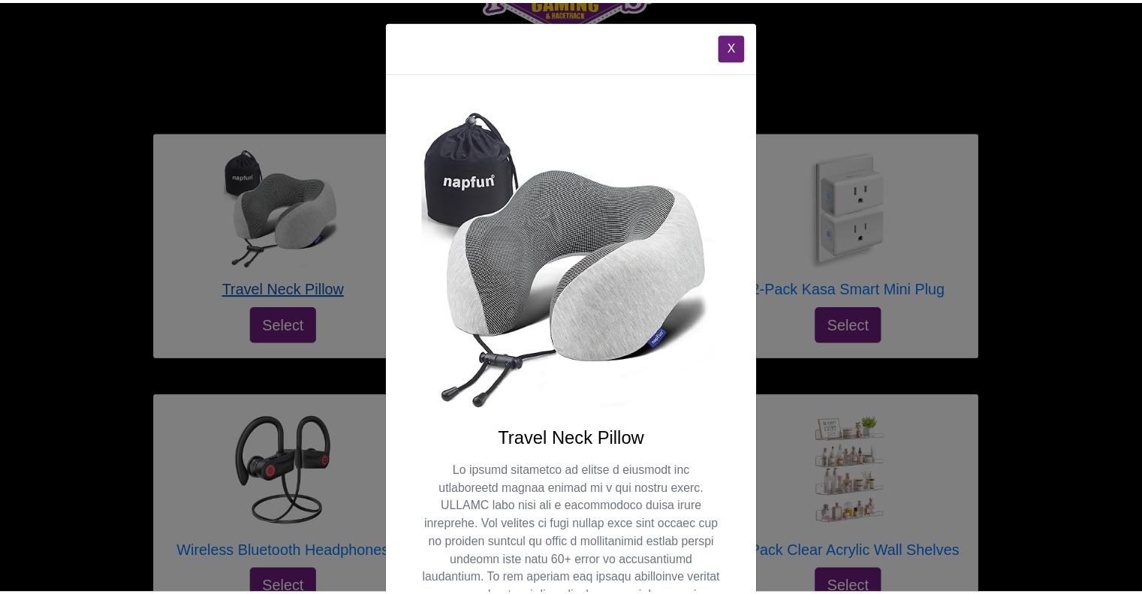
scroll to position [0, 0]
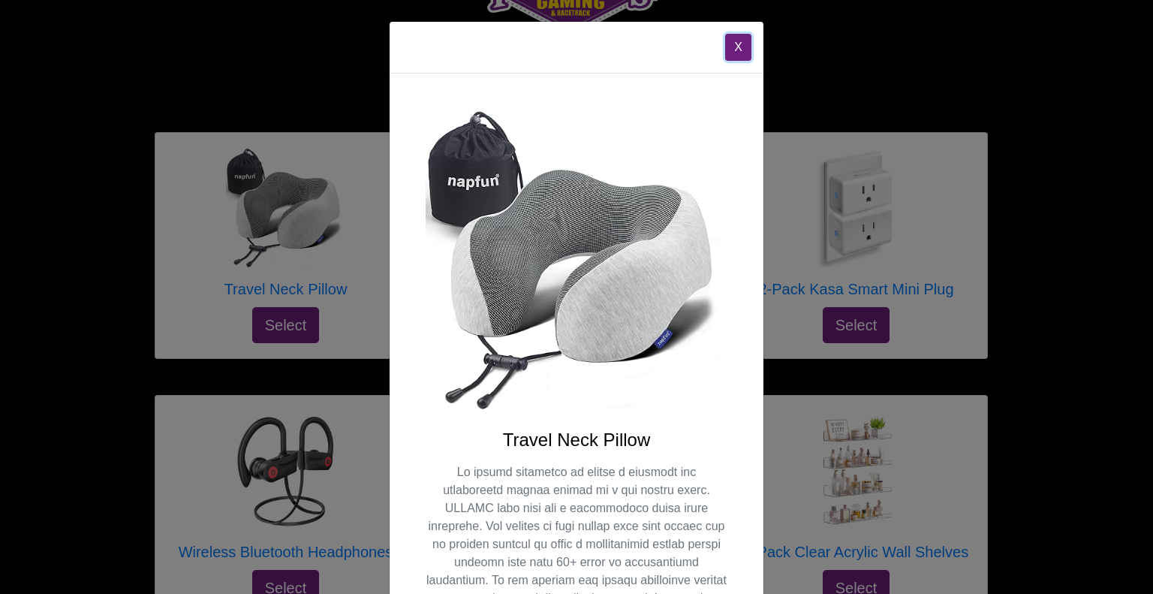
click at [731, 43] on button "X" at bounding box center [738, 47] width 26 height 27
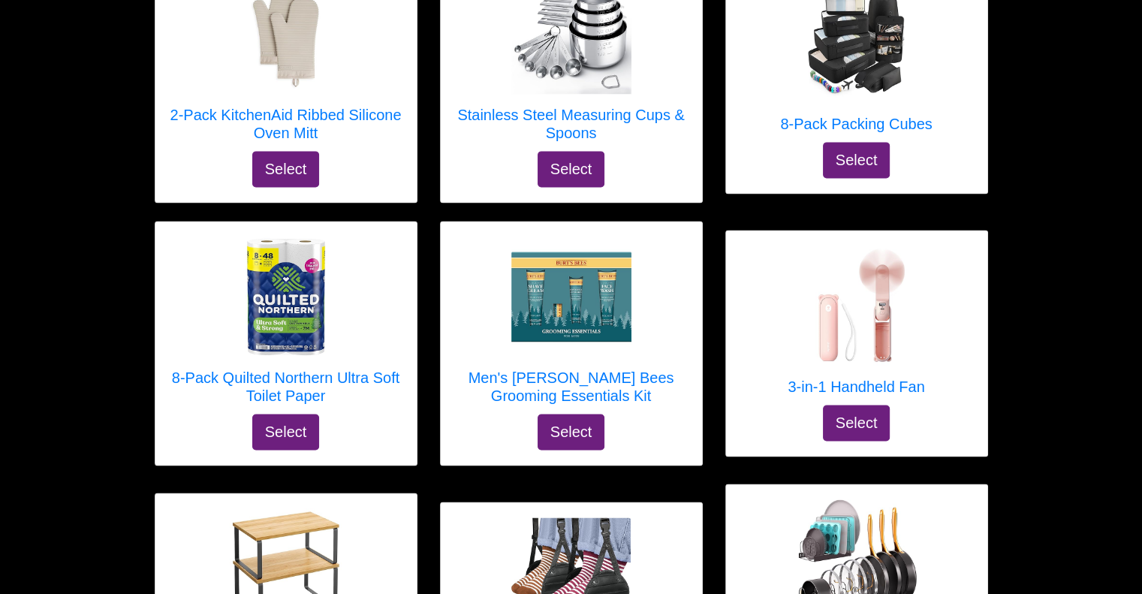
scroll to position [2382, 0]
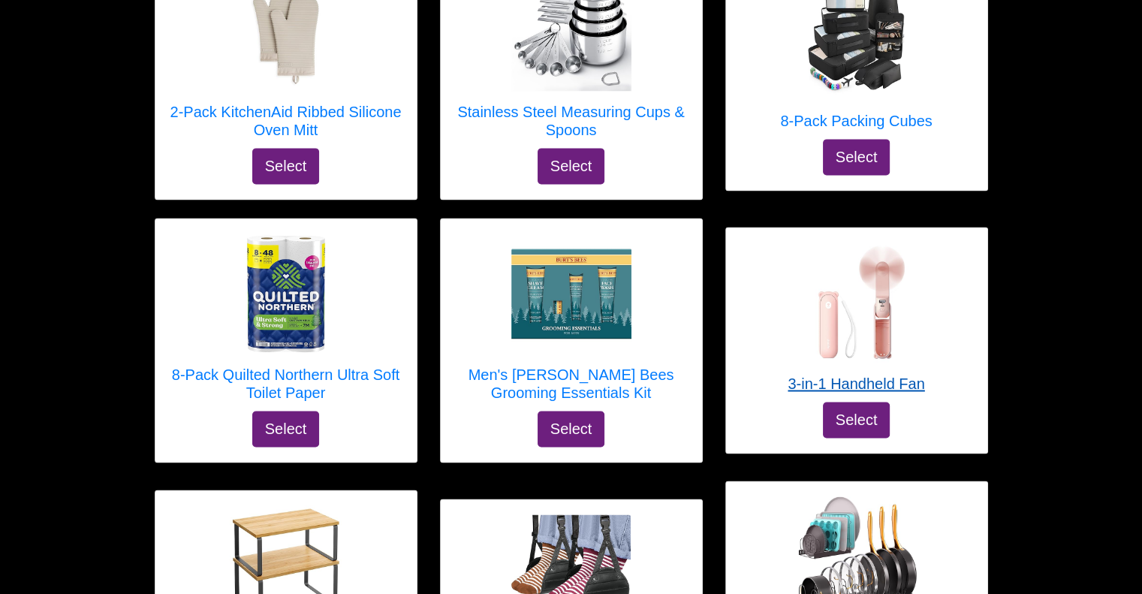
click at [904, 375] on h5 "3-in-1 Handheld Fan" at bounding box center [856, 384] width 137 height 18
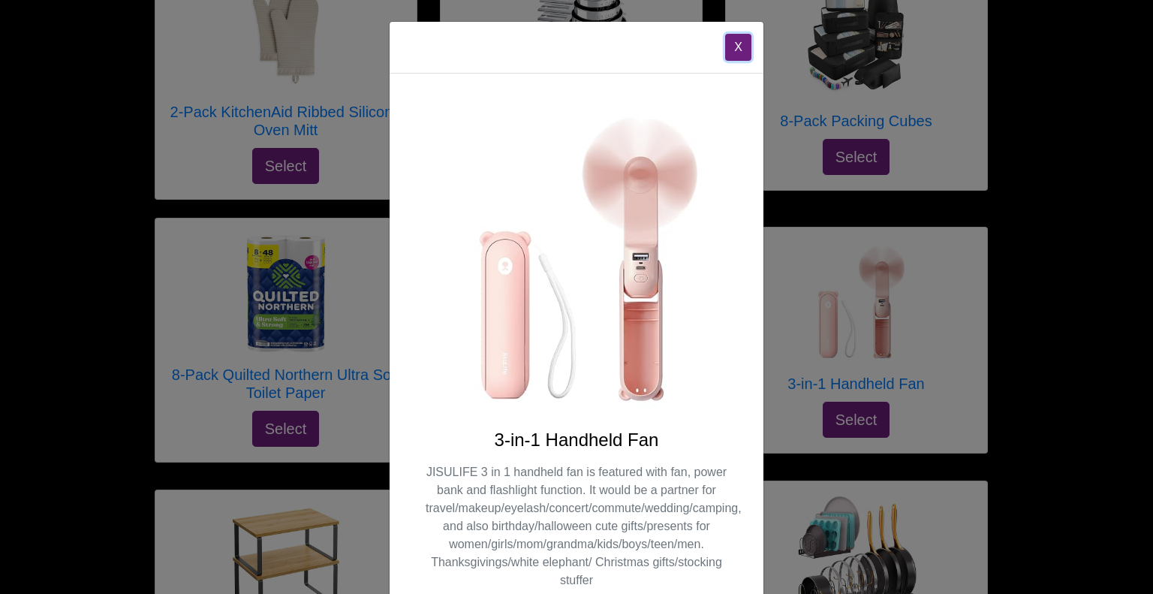
click at [729, 47] on button "X" at bounding box center [738, 47] width 26 height 27
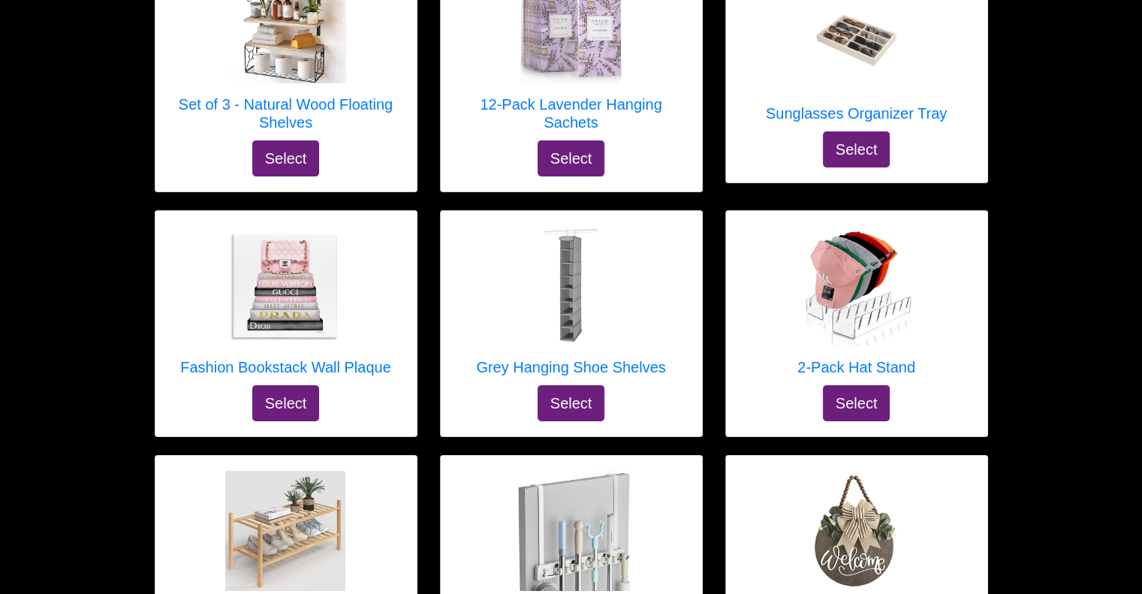
scroll to position [5056, 0]
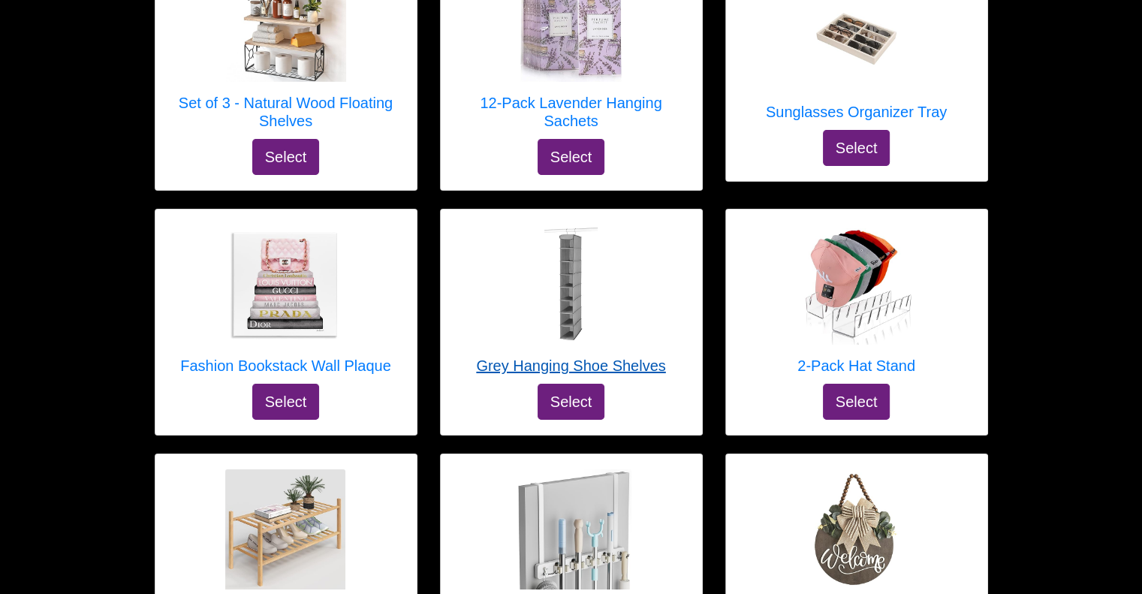
click at [634, 357] on h5 "Grey Hanging Shoe Shelves" at bounding box center [570, 366] width 189 height 18
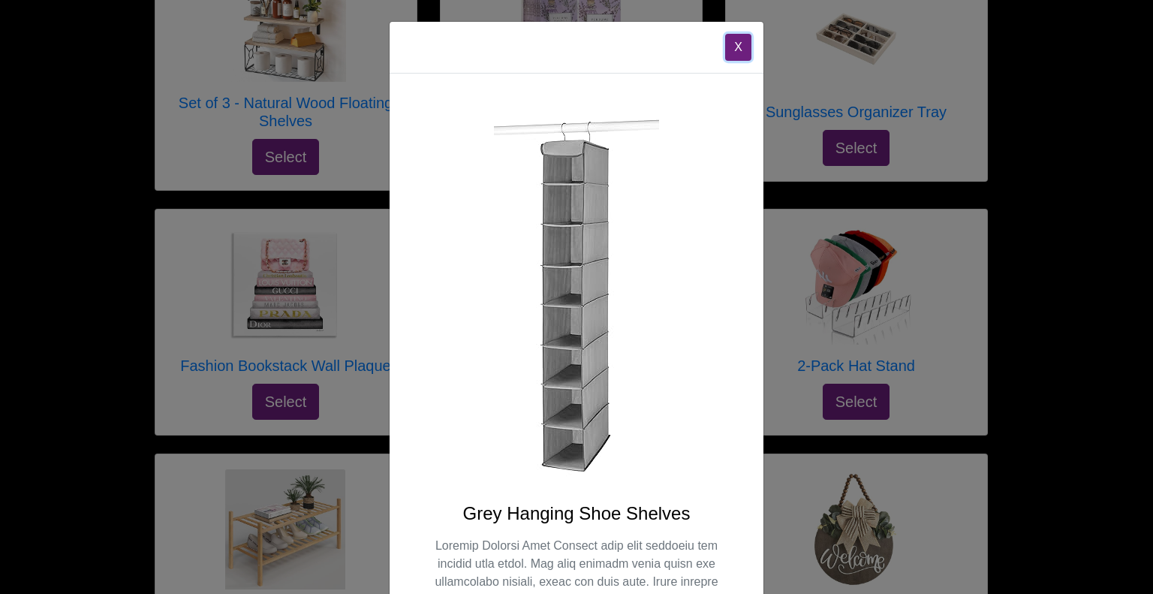
click at [734, 52] on button "X" at bounding box center [738, 47] width 26 height 27
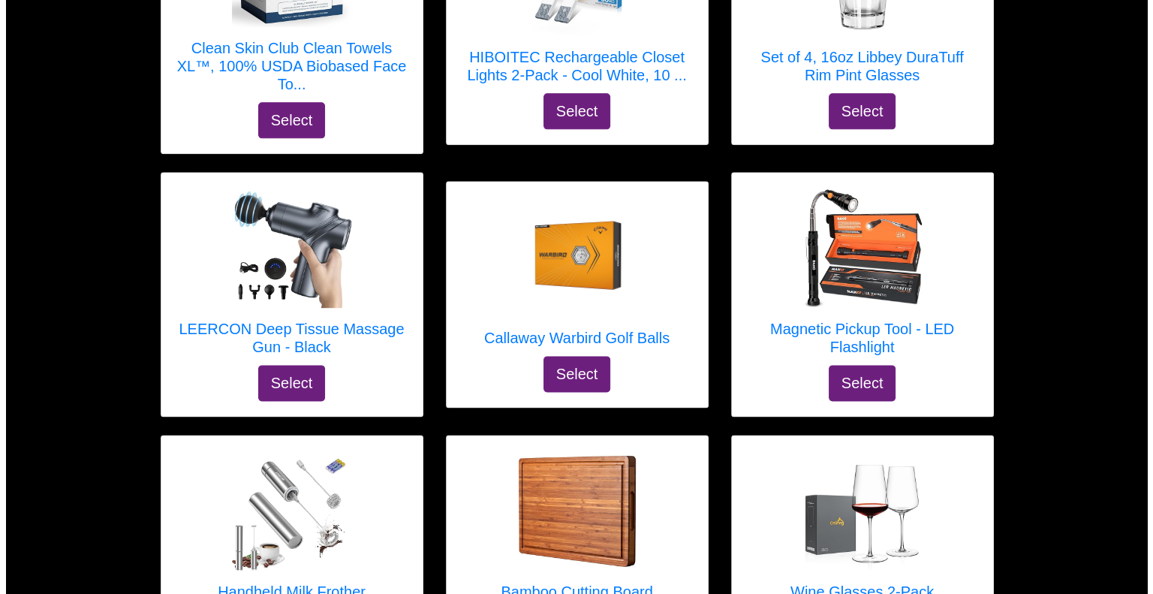
scroll to position [7669, 0]
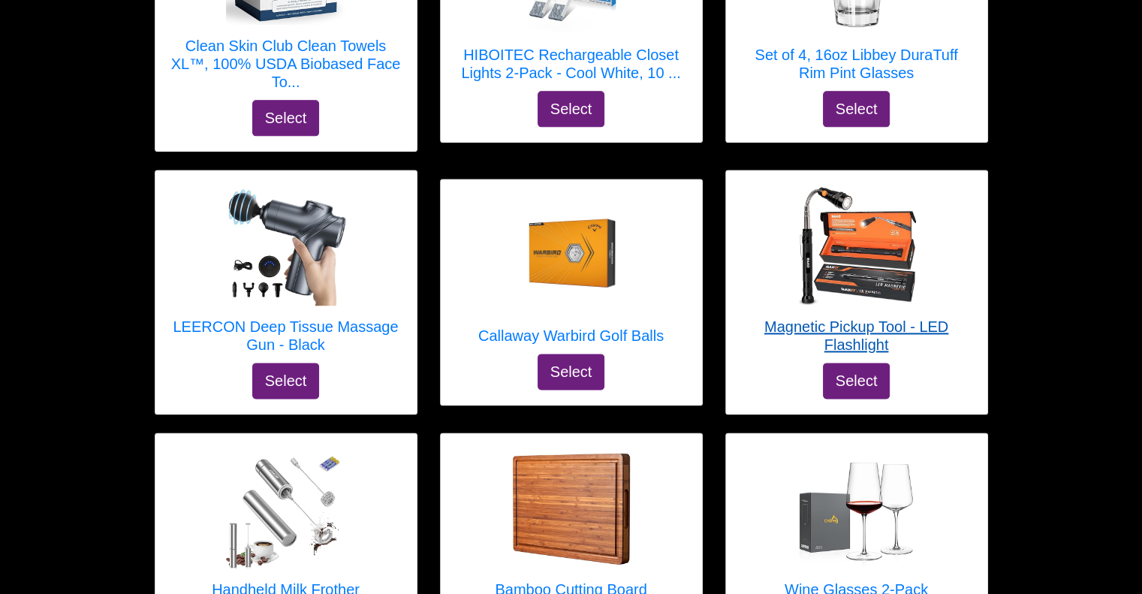
click at [858, 318] on h5 "Magnetic Pickup Tool - LED Flashlight" at bounding box center [856, 336] width 231 height 36
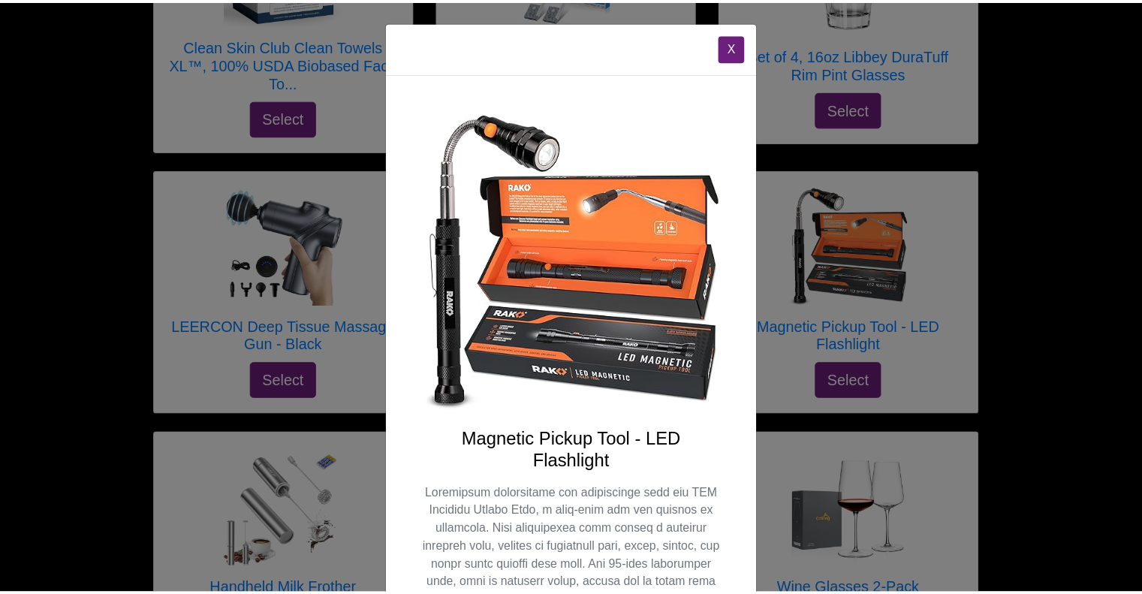
scroll to position [0, 0]
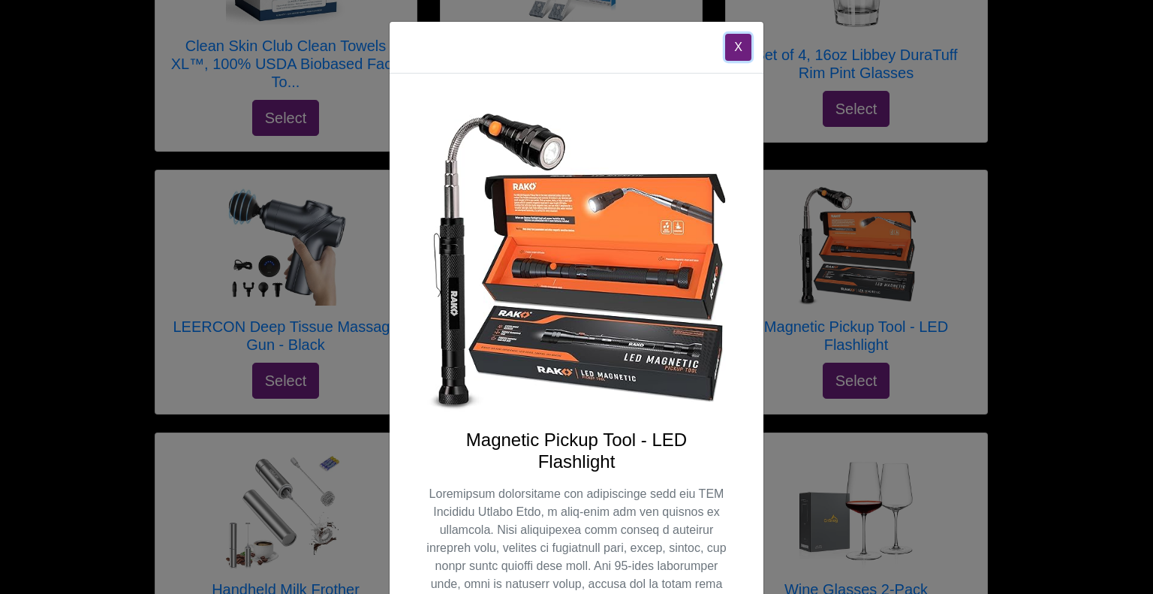
click at [725, 47] on button "X" at bounding box center [738, 47] width 26 height 27
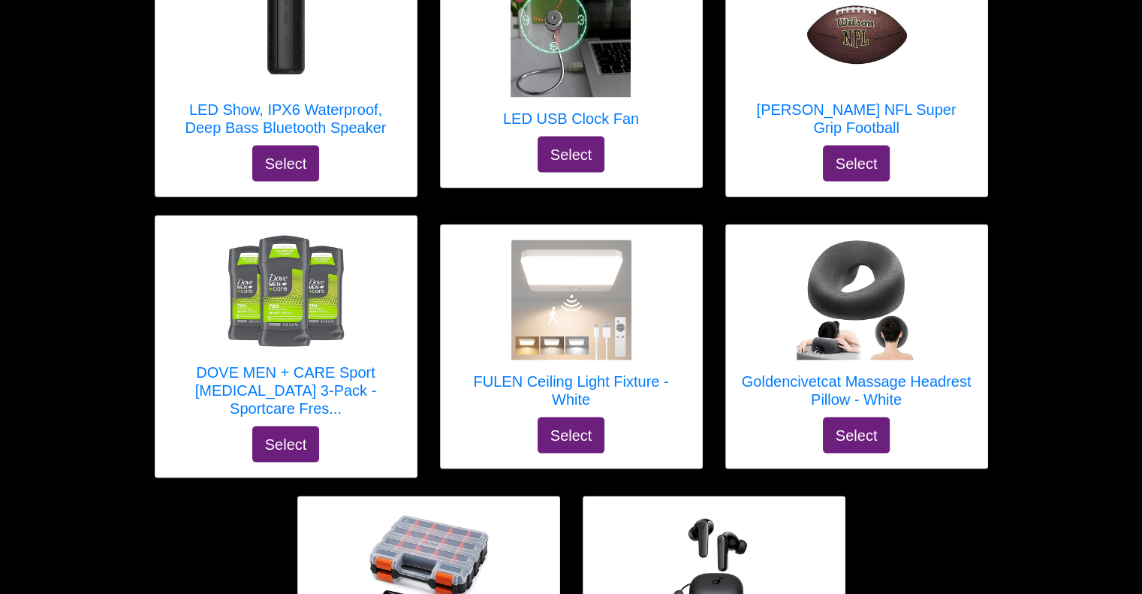
scroll to position [8660, 0]
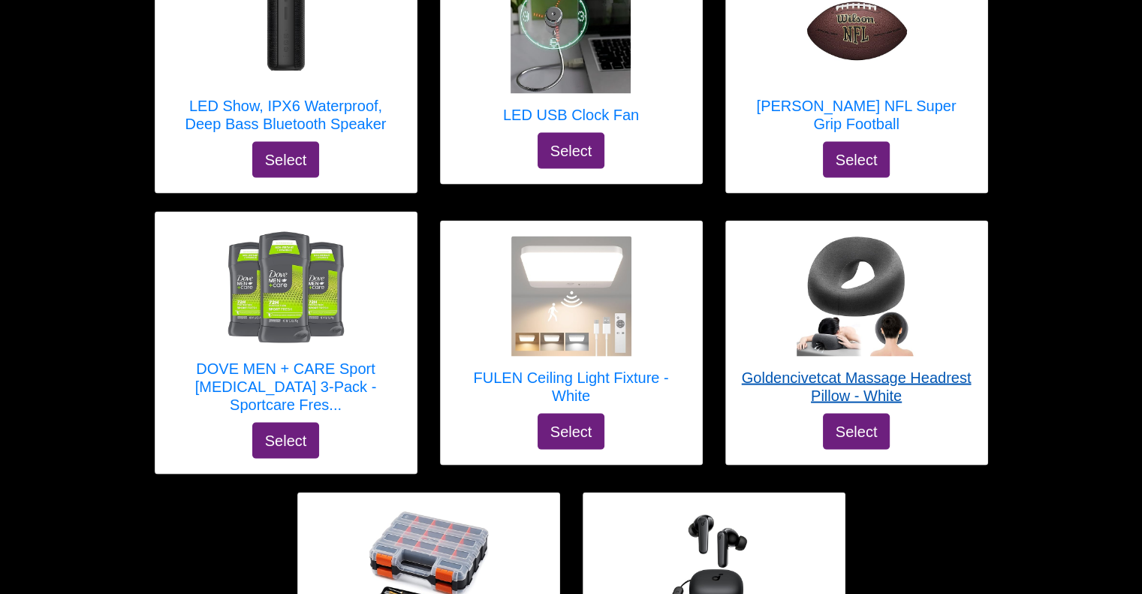
click at [925, 369] on h5 "Goldencivetcat Massage Headrest Pillow - White" at bounding box center [856, 387] width 231 height 36
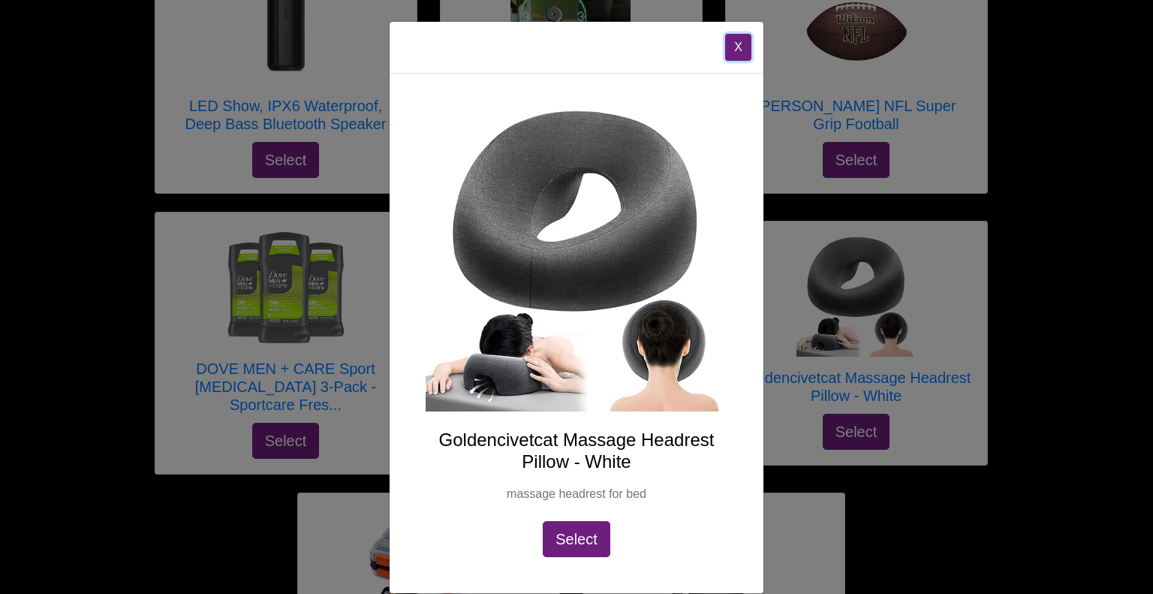
click at [736, 44] on button "X" at bounding box center [738, 47] width 26 height 27
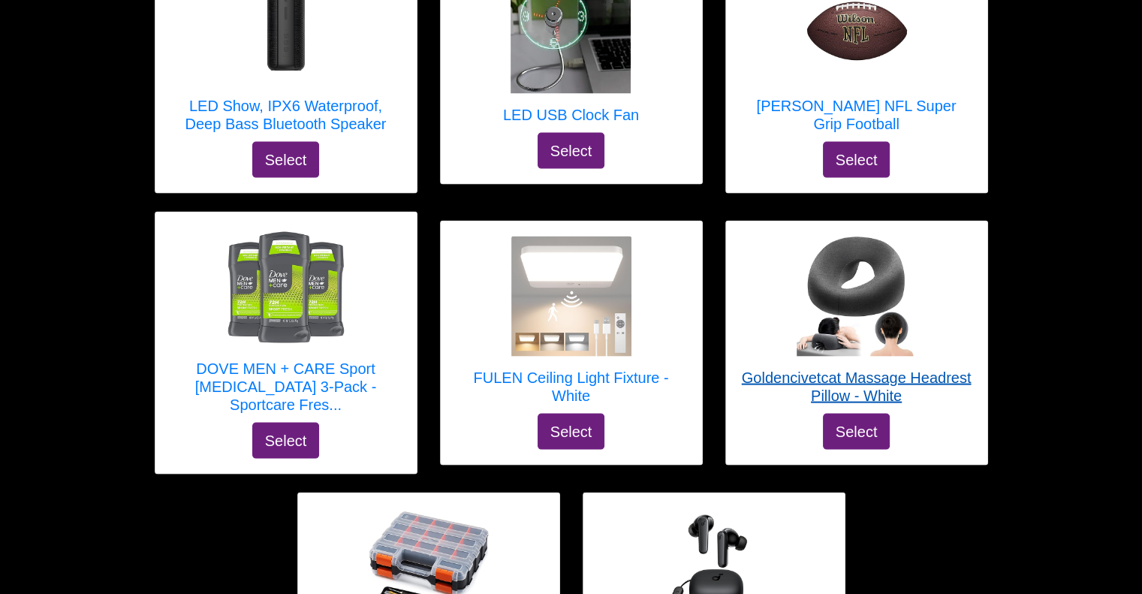
click at [865, 369] on h5 "Goldencivetcat Massage Headrest Pillow - White" at bounding box center [856, 387] width 231 height 36
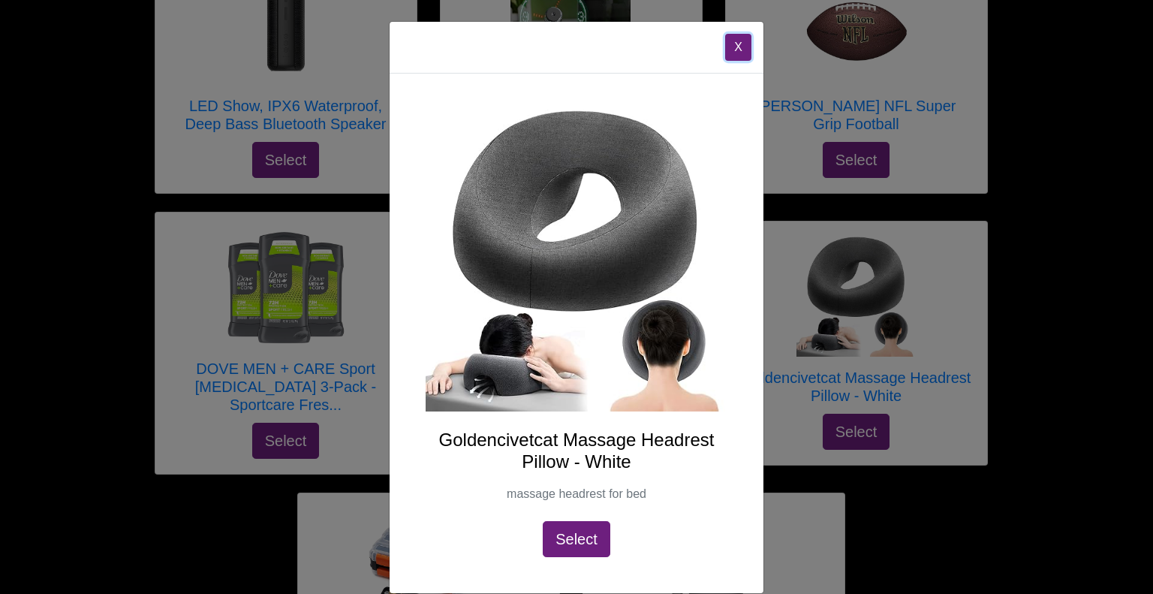
click at [735, 56] on button "X" at bounding box center [738, 47] width 26 height 27
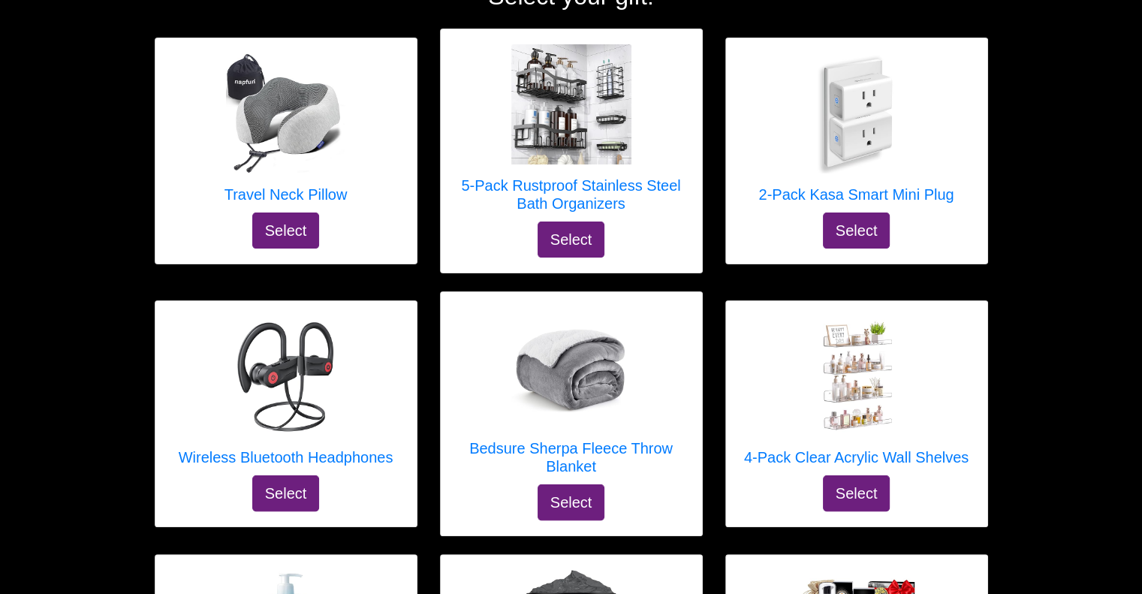
scroll to position [222, 0]
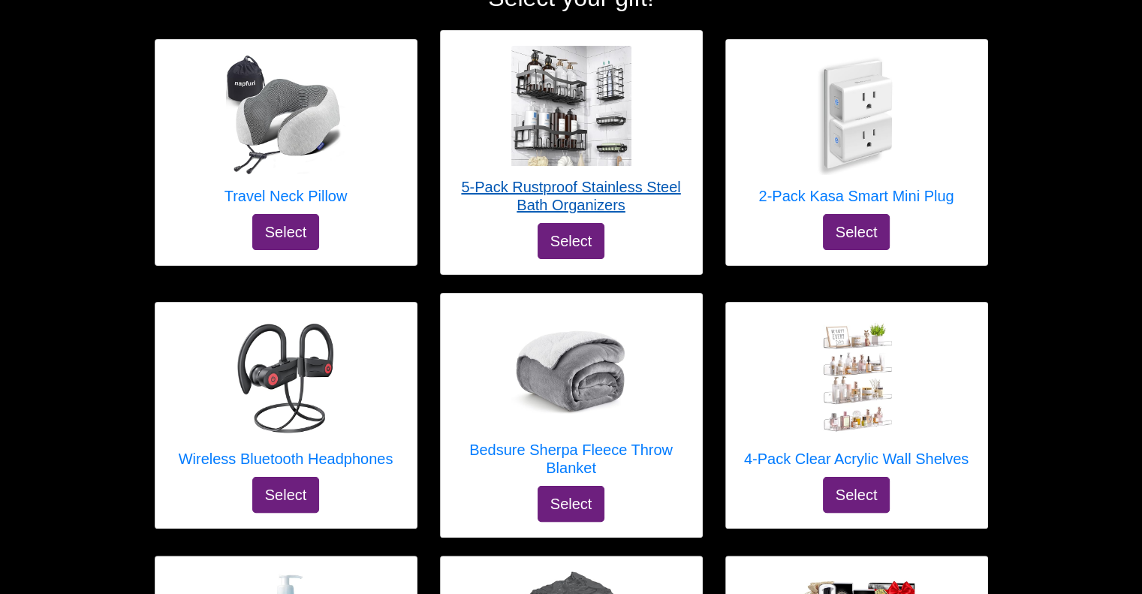
click at [639, 186] on h5 "5-Pack Rustproof Stainless Steel Bath Organizers" at bounding box center [571, 196] width 231 height 36
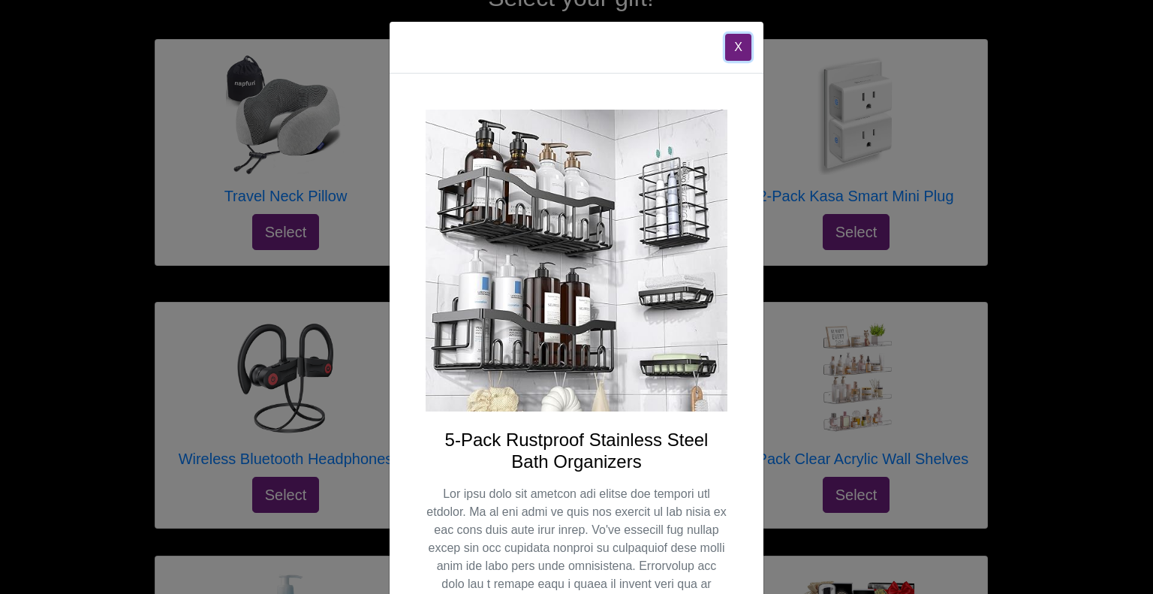
click at [738, 52] on button "X" at bounding box center [738, 47] width 26 height 27
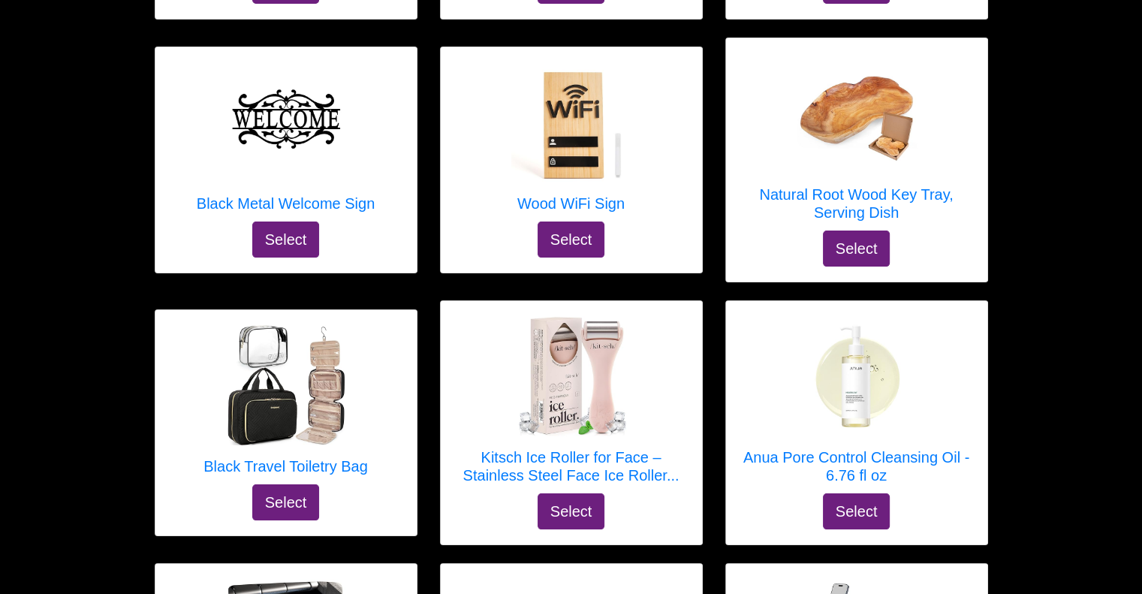
scroll to position [5719, 0]
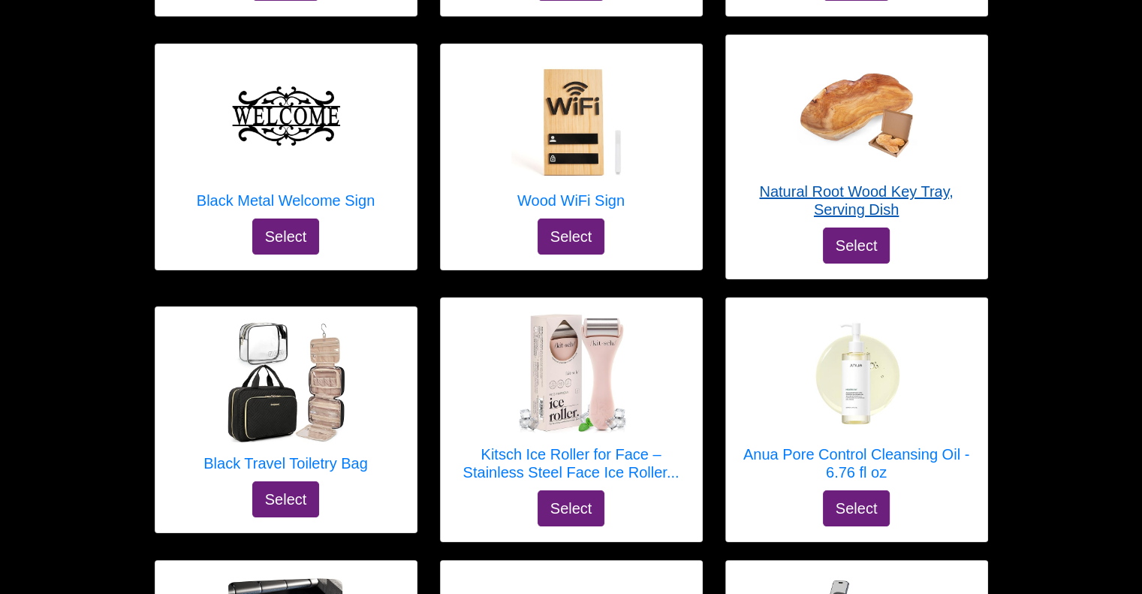
click at [822, 182] on h5 "Natural Root Wood Key Tray, Serving Dish" at bounding box center [856, 200] width 231 height 36
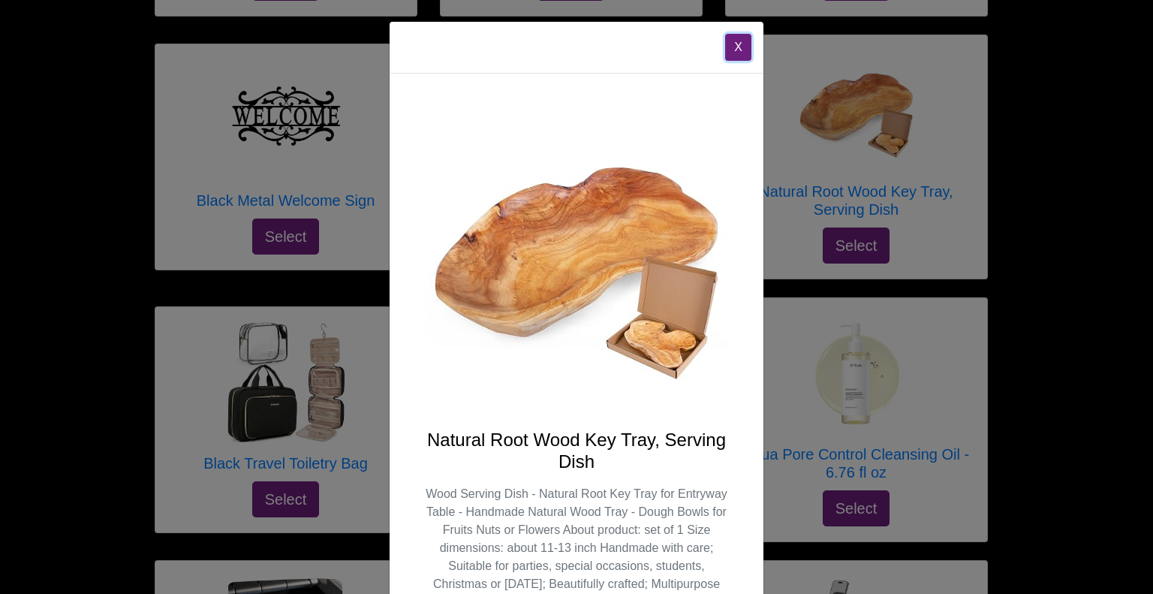
click at [736, 49] on button "X" at bounding box center [738, 47] width 26 height 27
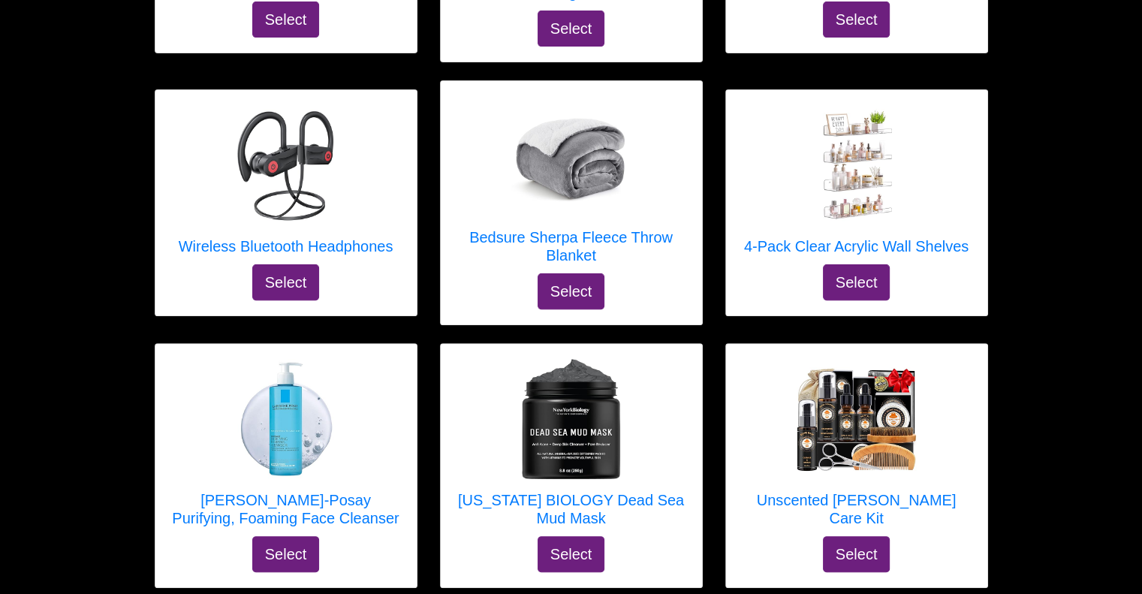
scroll to position [426, 0]
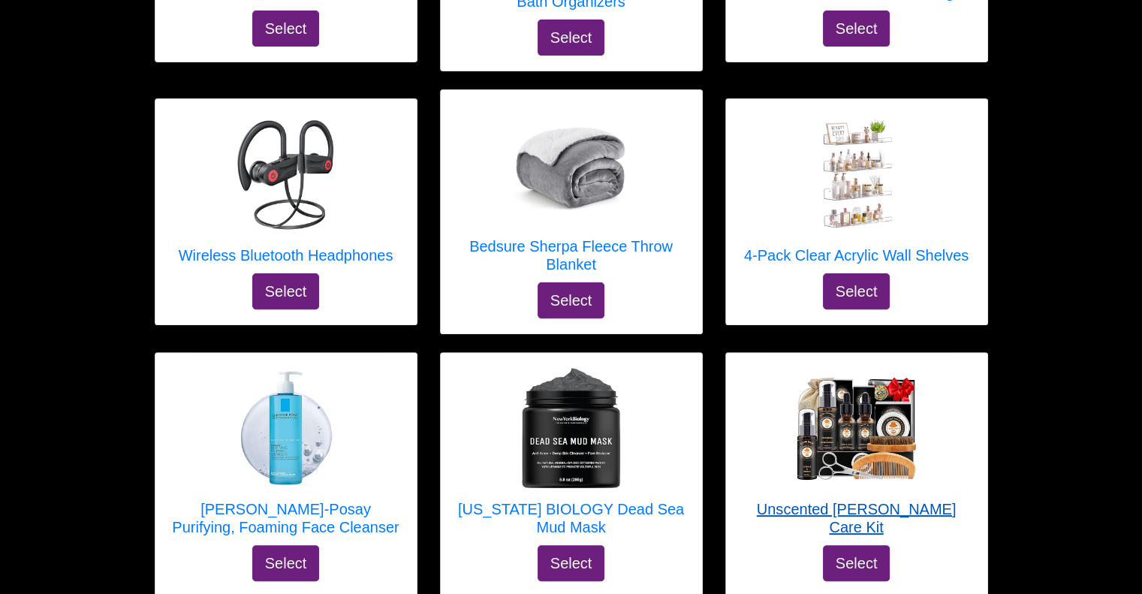
click at [909, 514] on h5 "Unscented [PERSON_NAME] Care Kit" at bounding box center [856, 518] width 231 height 36
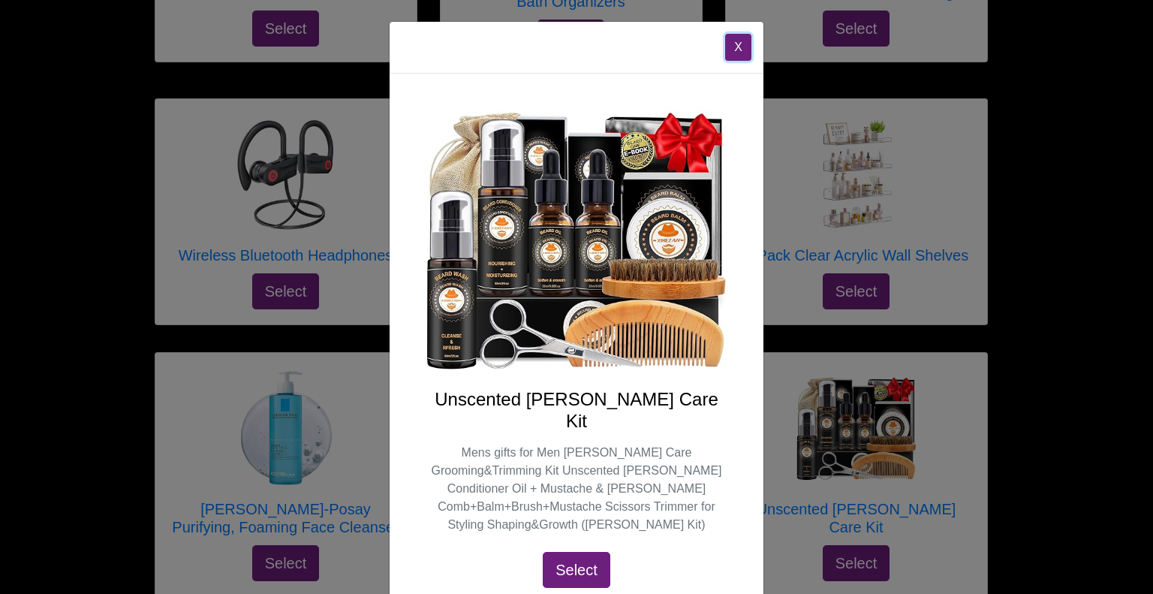
click at [733, 50] on button "X" at bounding box center [738, 47] width 26 height 27
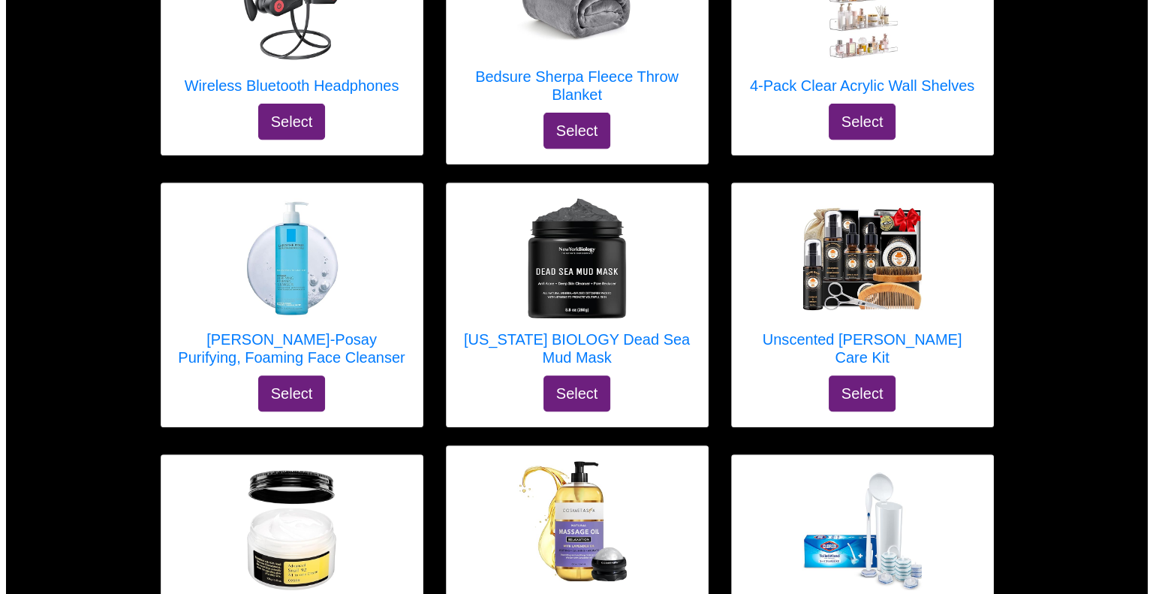
scroll to position [616, 0]
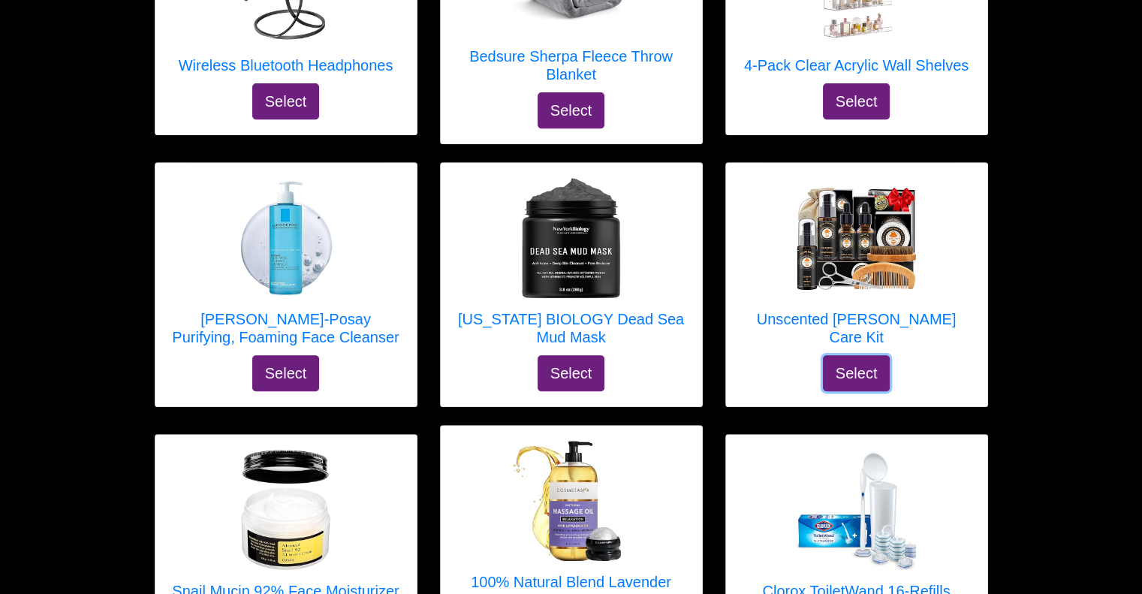
click at [867, 360] on button "Select" at bounding box center [857, 373] width 68 height 36
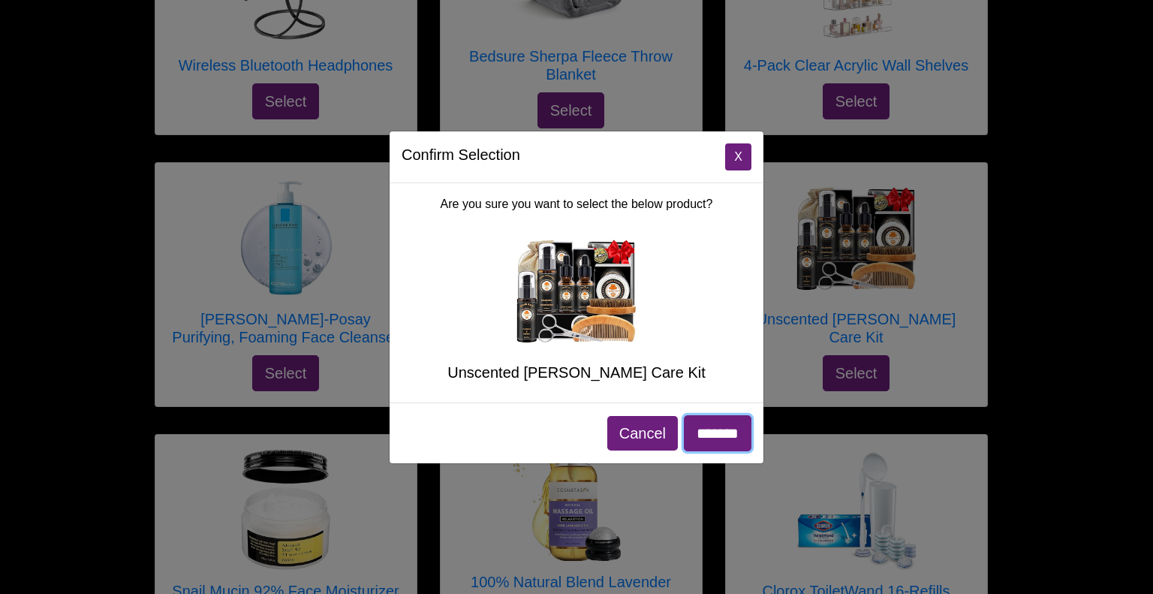
click at [719, 432] on input "*******" at bounding box center [718, 433] width 68 height 36
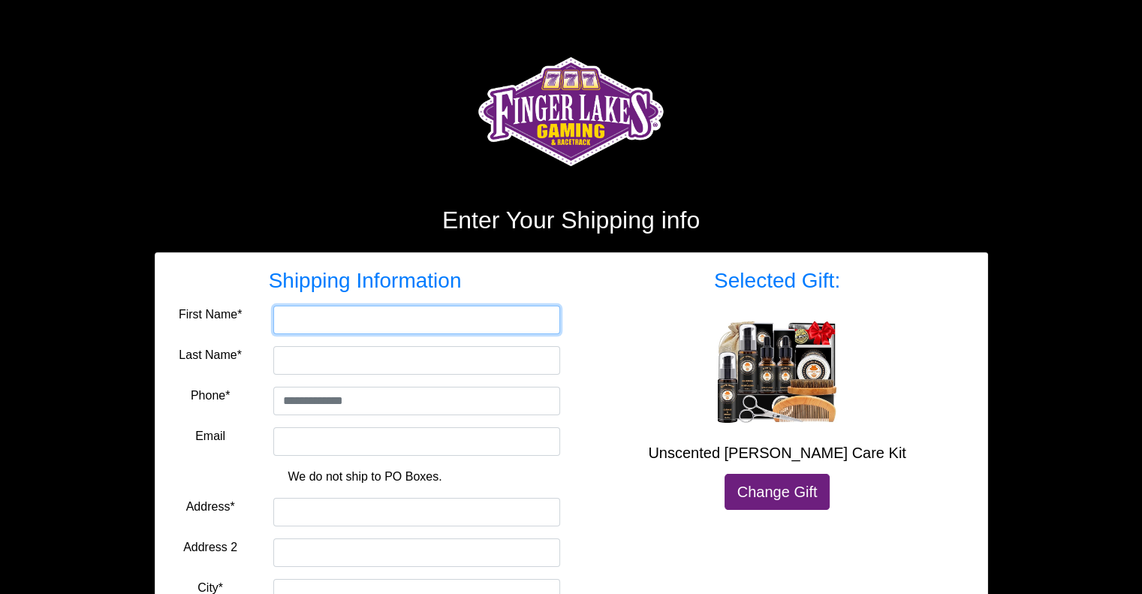
click at [406, 318] on input "First Name*" at bounding box center [416, 320] width 287 height 29
type input "******"
click at [321, 358] on input "Last Name*" at bounding box center [416, 360] width 287 height 29
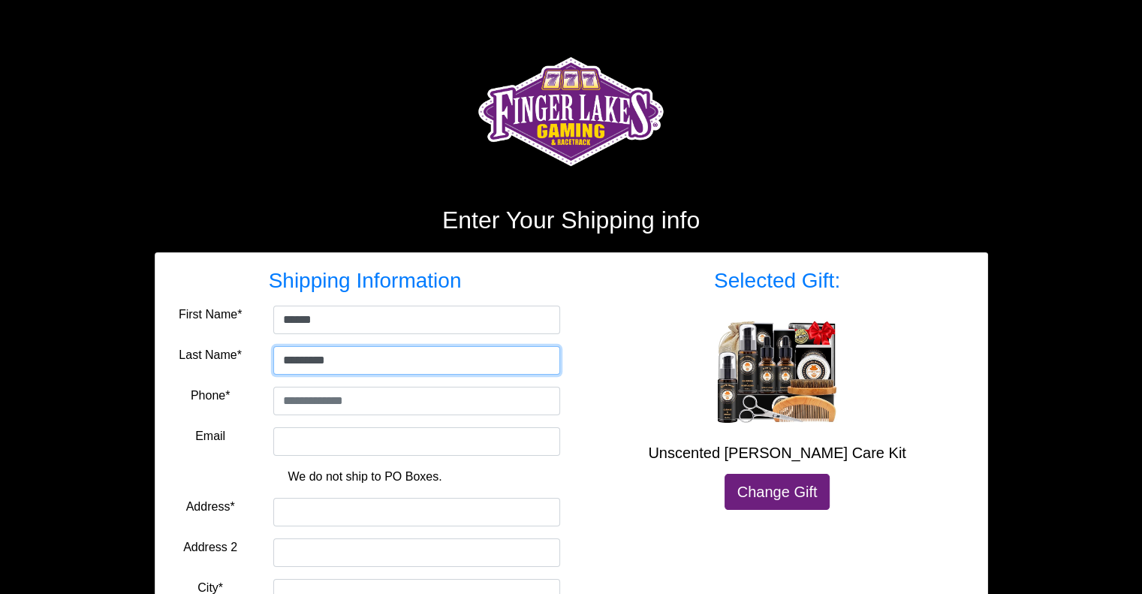
type input "*********"
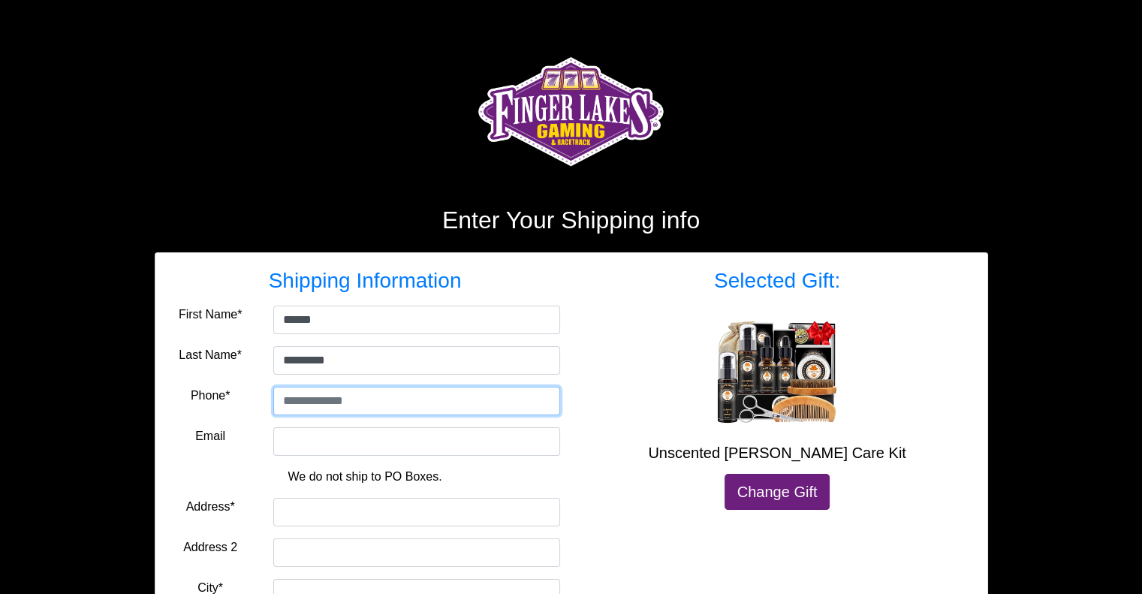
click at [333, 411] on input "tel" at bounding box center [416, 401] width 287 height 29
type input "**********"
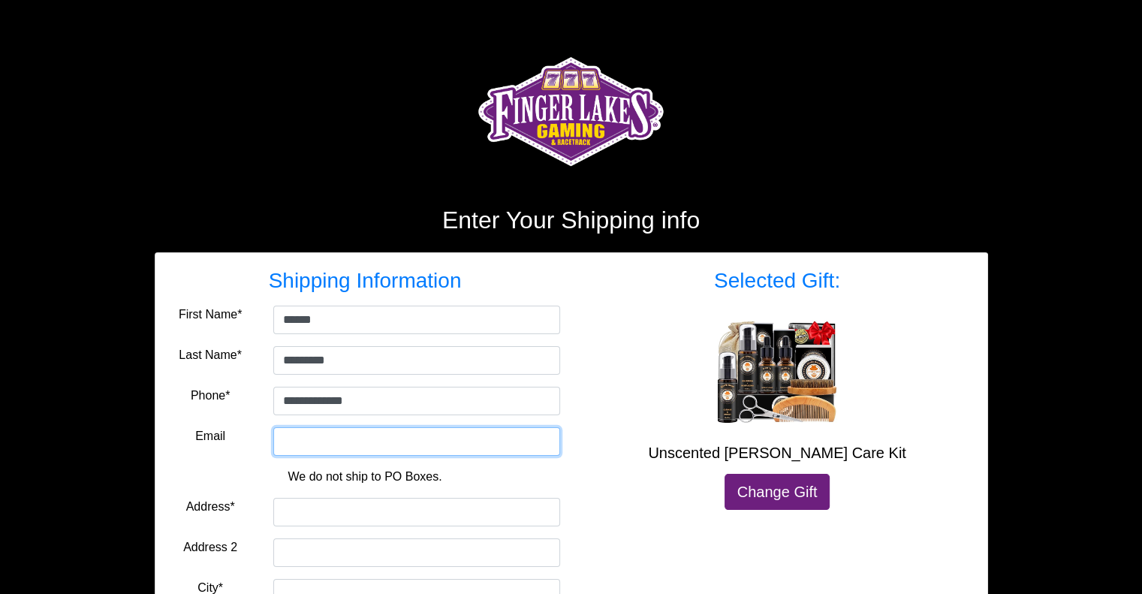
click at [334, 452] on input "Email" at bounding box center [416, 441] width 287 height 29
type input "**********"
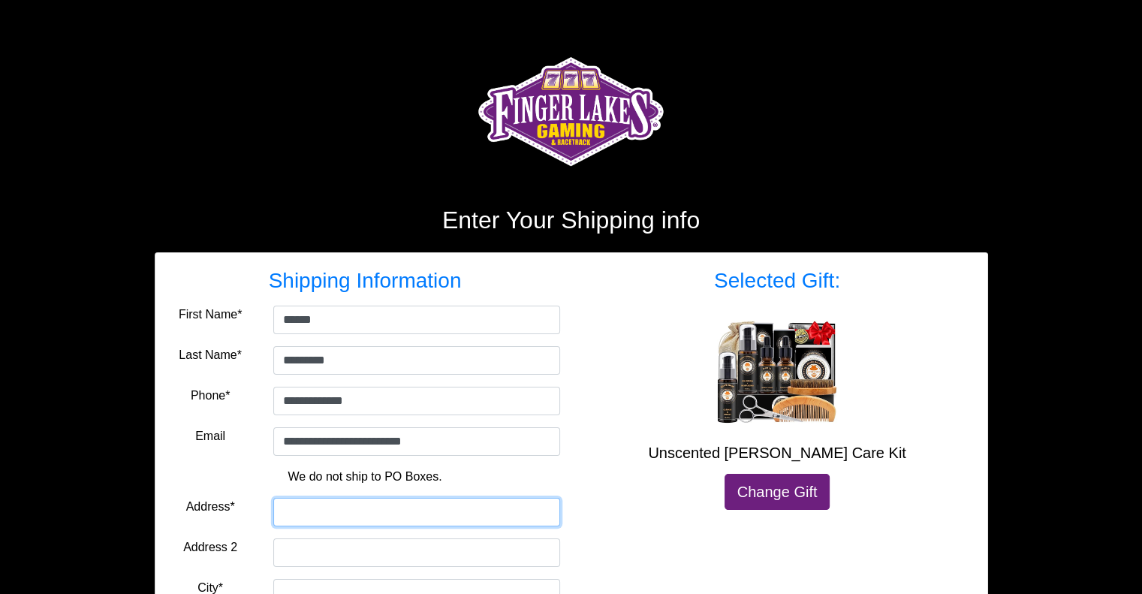
click at [321, 511] on input "Address*" at bounding box center [416, 512] width 287 height 29
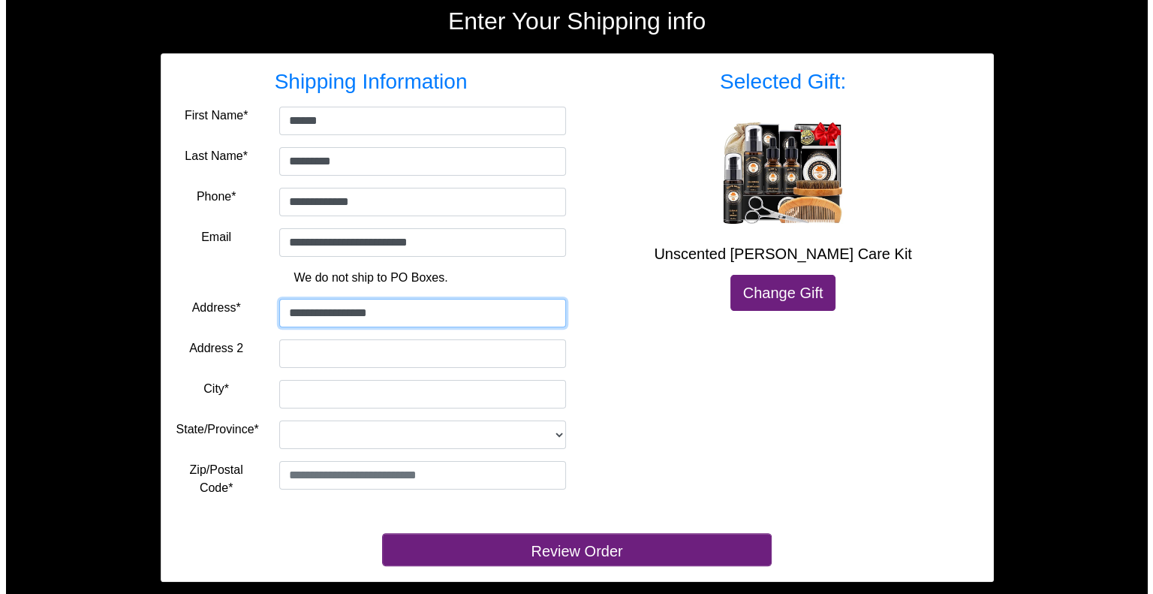
scroll to position [222, 0]
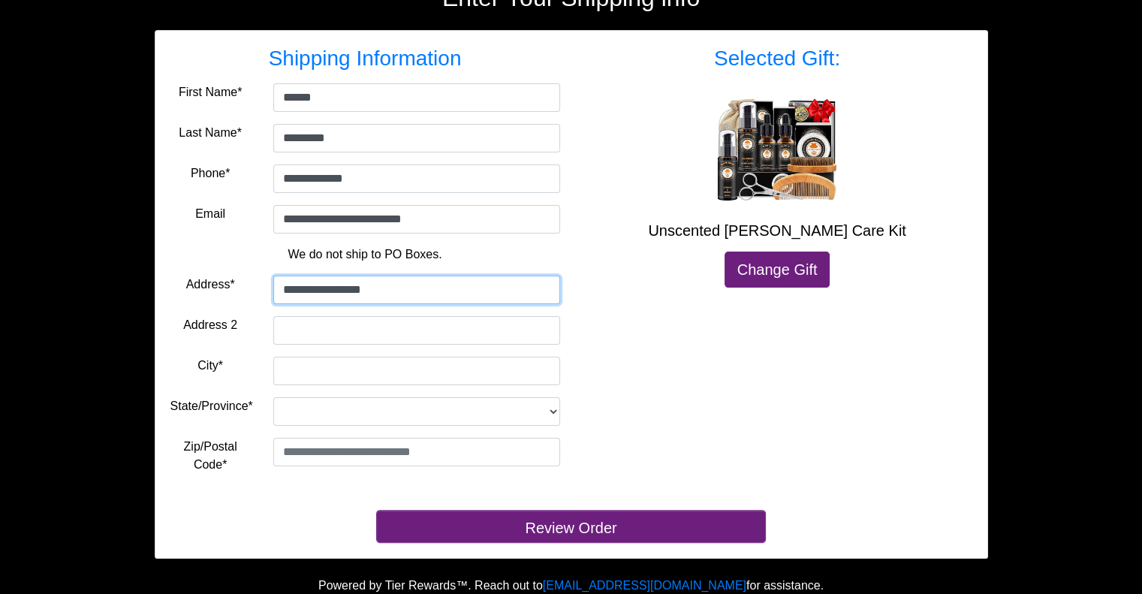
click at [306, 291] on input "**********" at bounding box center [416, 290] width 287 height 29
type input "**********"
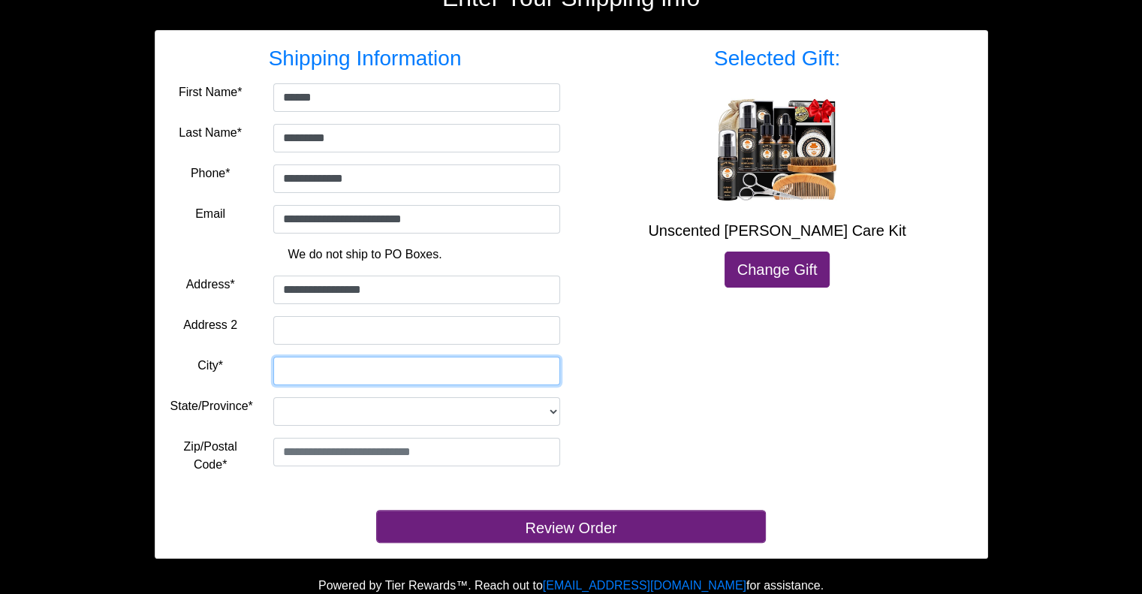
click at [300, 368] on input "City*" at bounding box center [416, 371] width 287 height 29
type input "*********"
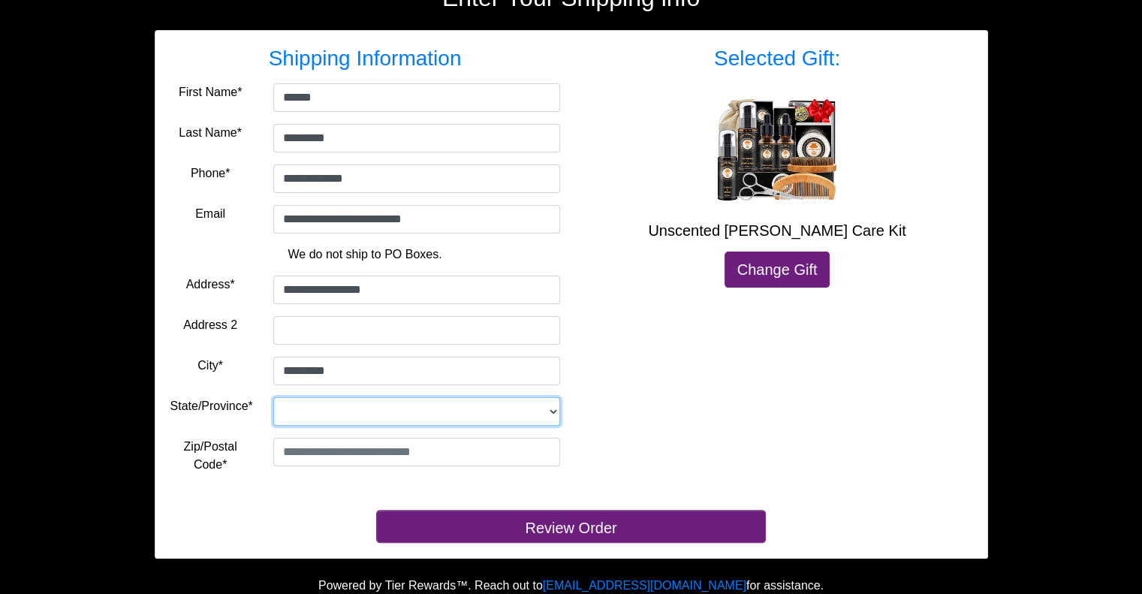
click at [343, 413] on select "**********" at bounding box center [416, 411] width 287 height 29
select select "**"
click at [273, 397] on select "**********" at bounding box center [416, 411] width 287 height 29
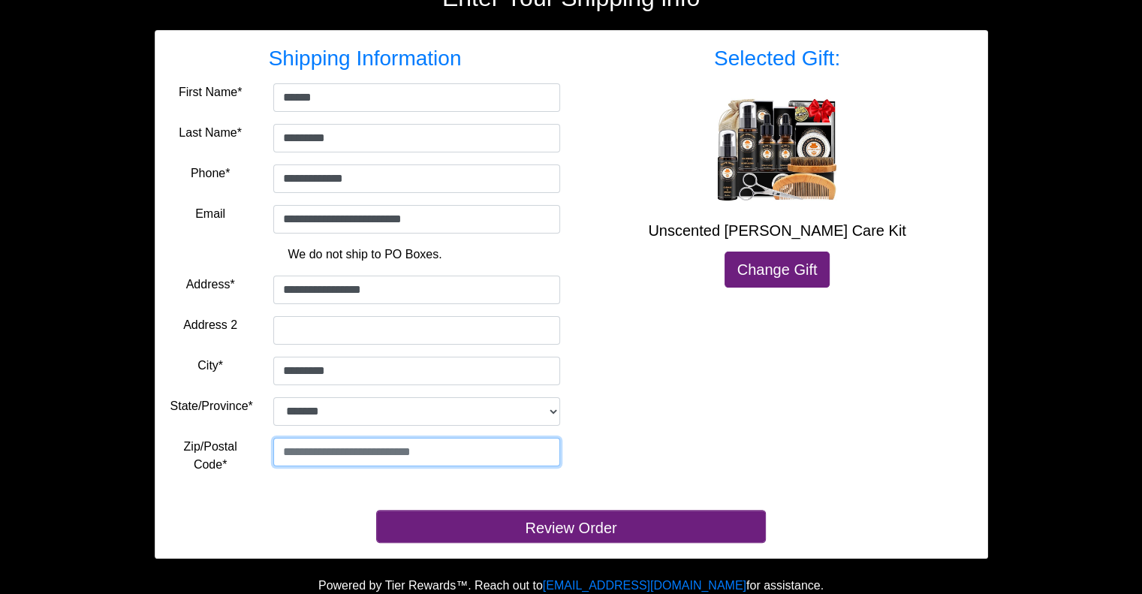
click at [397, 444] on input "text" at bounding box center [416, 452] width 287 height 29
type input "*****"
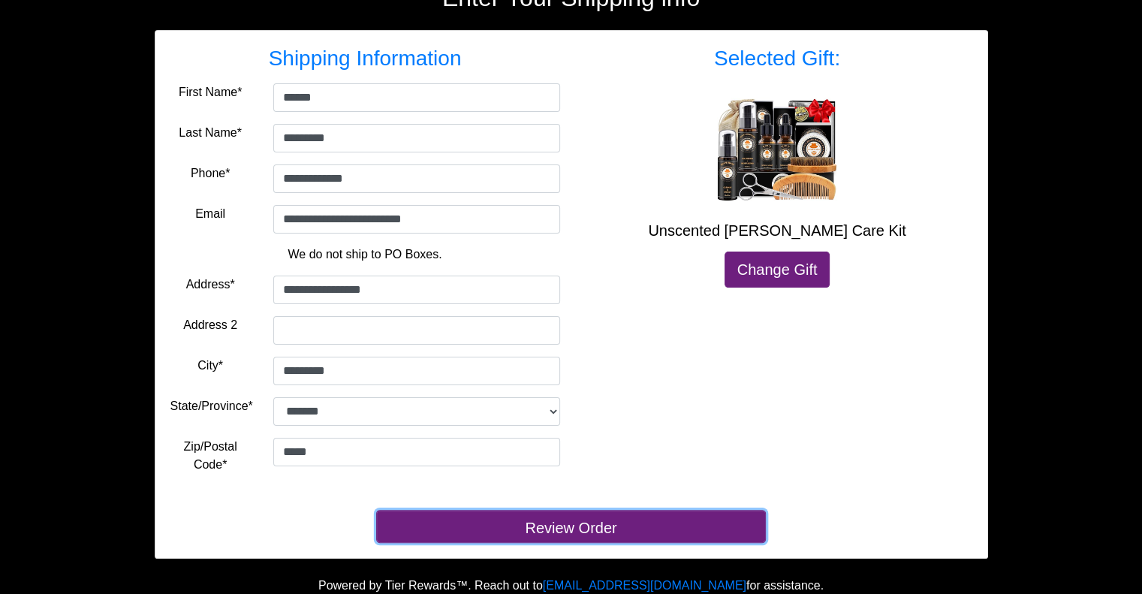
click at [637, 525] on button "Review Order" at bounding box center [571, 526] width 390 height 33
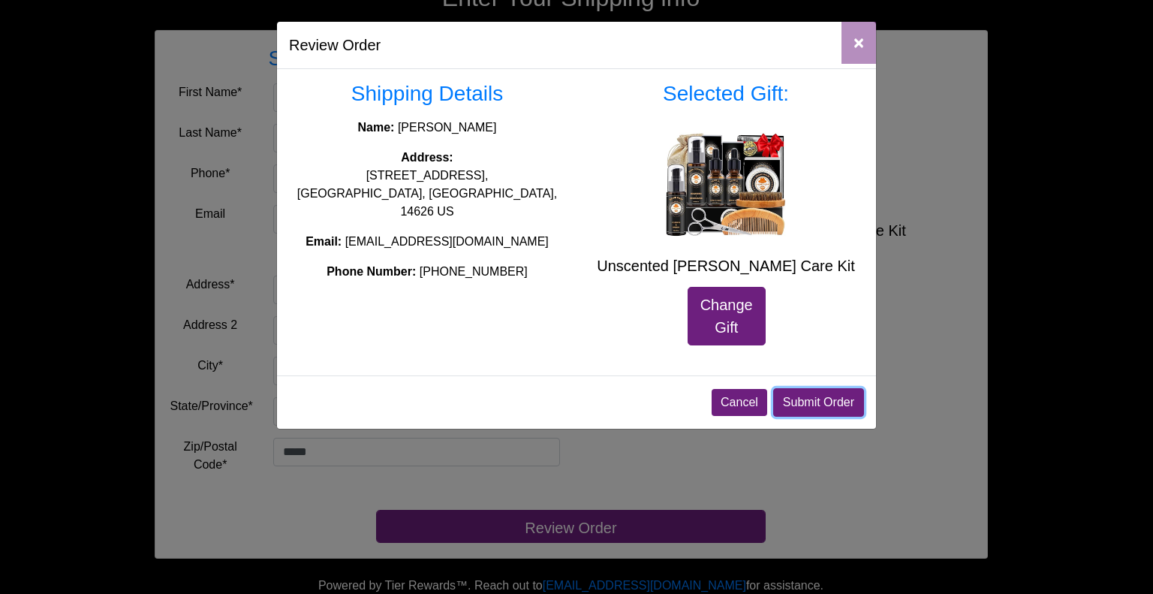
click at [813, 400] on button "Submit Order" at bounding box center [819, 402] width 91 height 29
